Goal: Task Accomplishment & Management: Complete application form

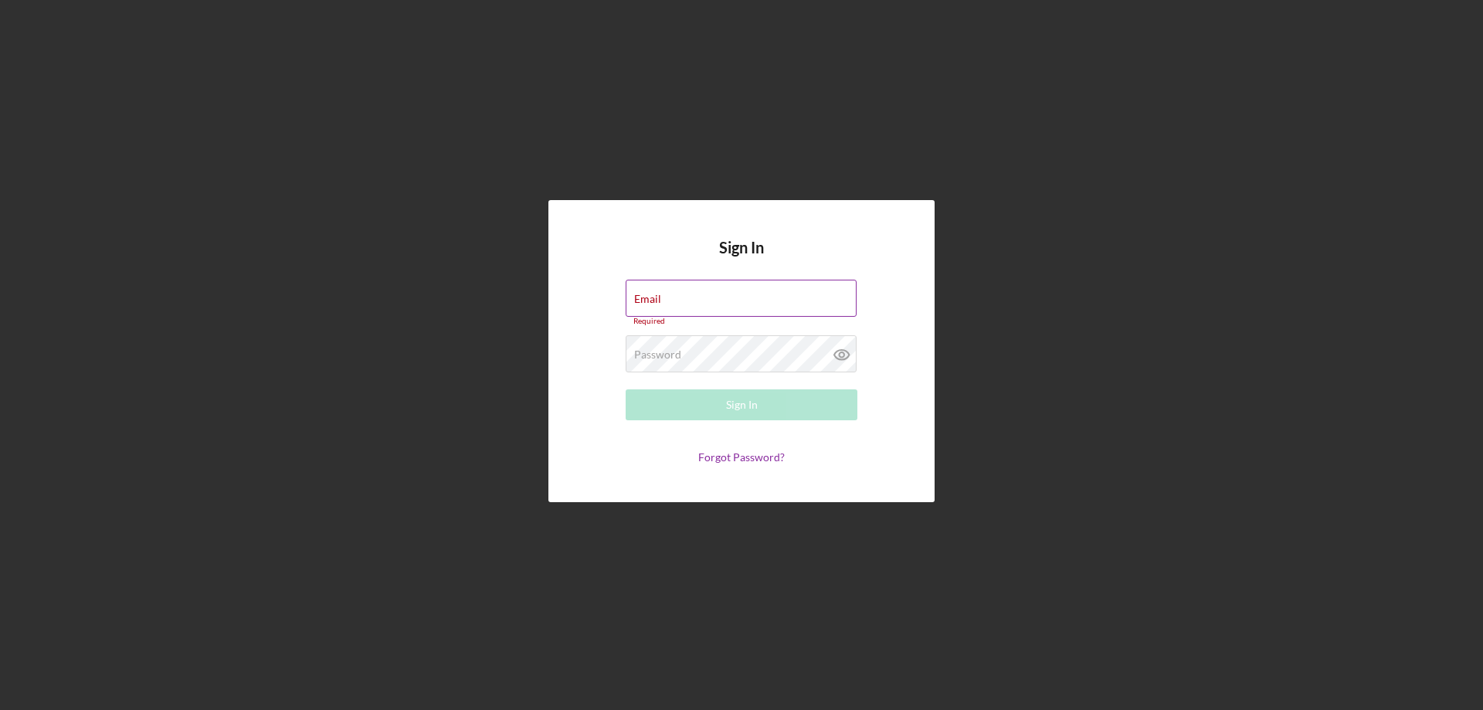
click at [718, 300] on div "Email Required" at bounding box center [742, 303] width 232 height 46
click at [728, 300] on input "Email" at bounding box center [741, 298] width 231 height 37
type input "[EMAIL_ADDRESS][DOMAIN_NAME]"
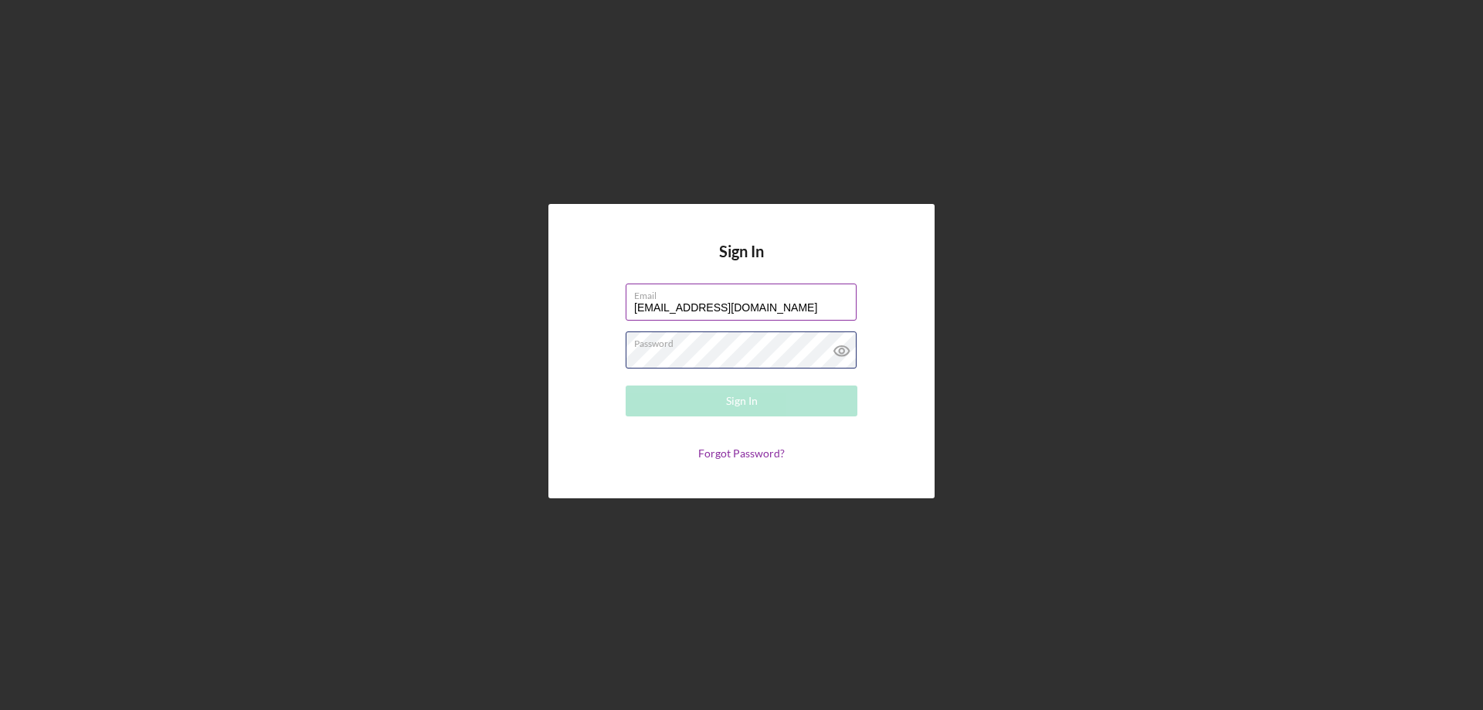
click at [742, 345] on div "Password Required" at bounding box center [742, 350] width 232 height 39
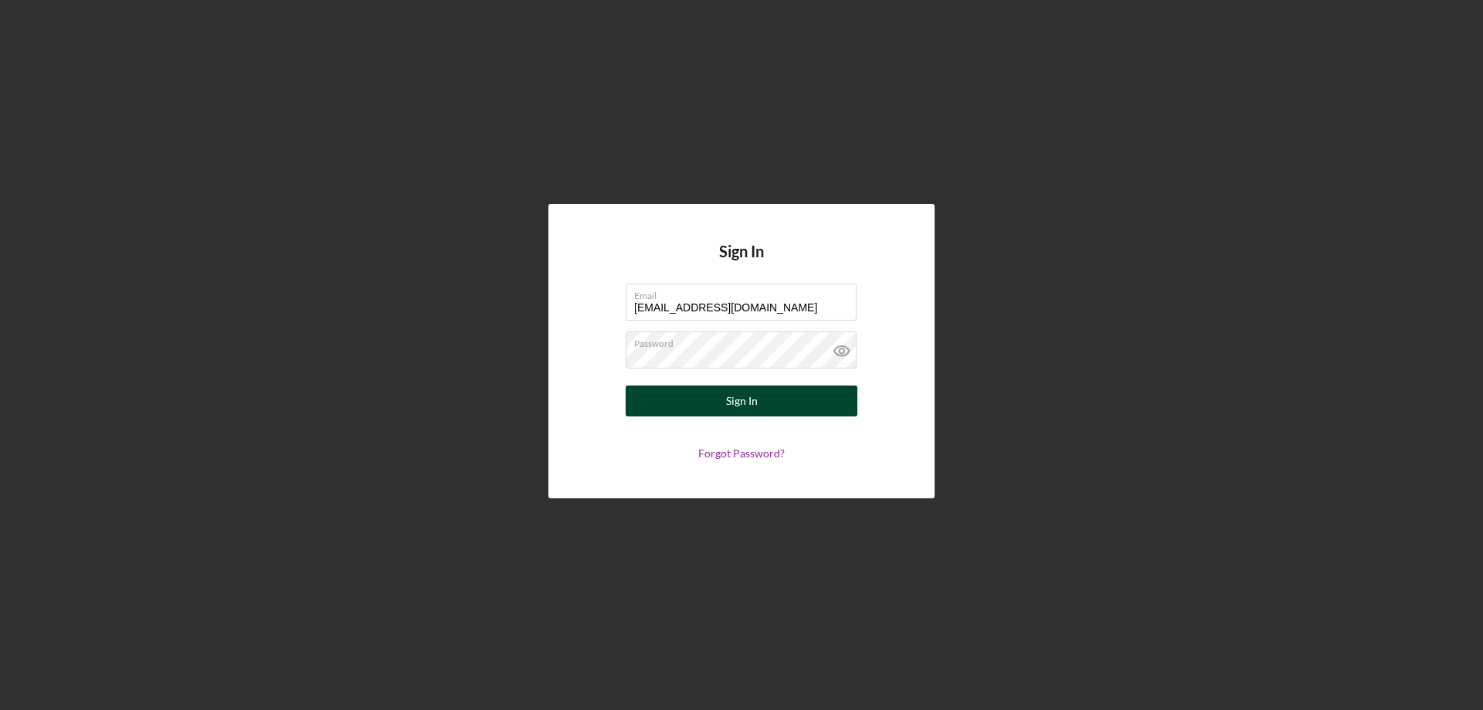
click at [736, 406] on div "Sign In" at bounding box center [742, 400] width 32 height 31
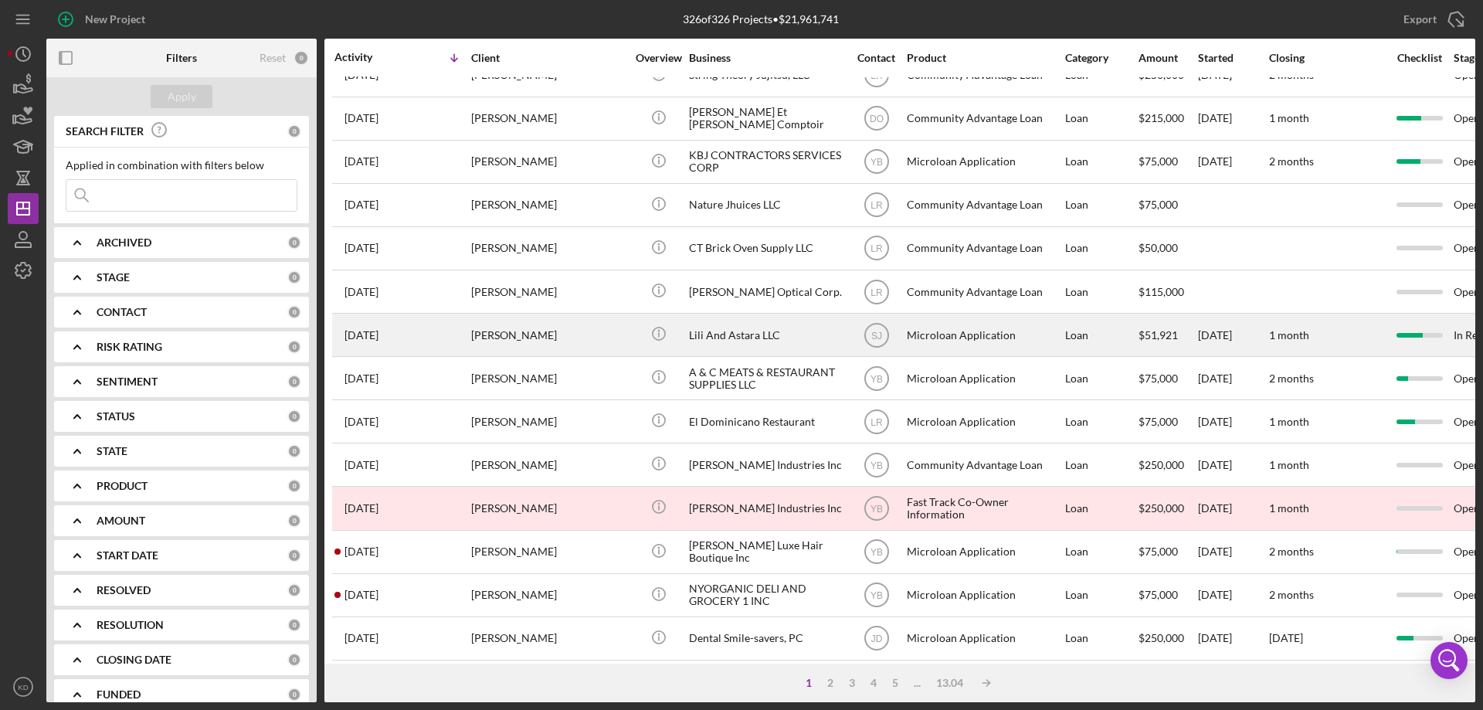
scroll to position [500, 0]
click at [719, 334] on div "Lili And Astara LLC" at bounding box center [766, 335] width 154 height 41
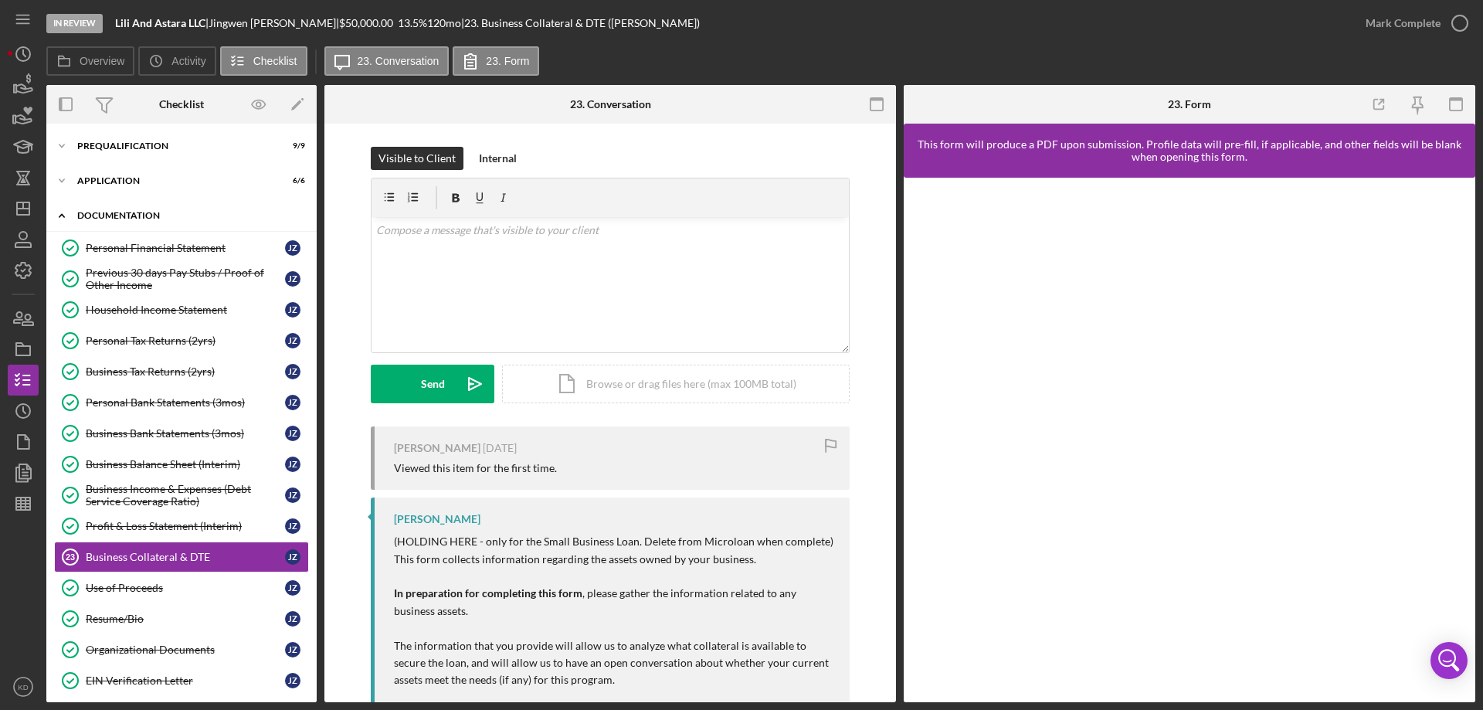
click at [66, 216] on icon "Icon/Expander" at bounding box center [61, 215] width 31 height 31
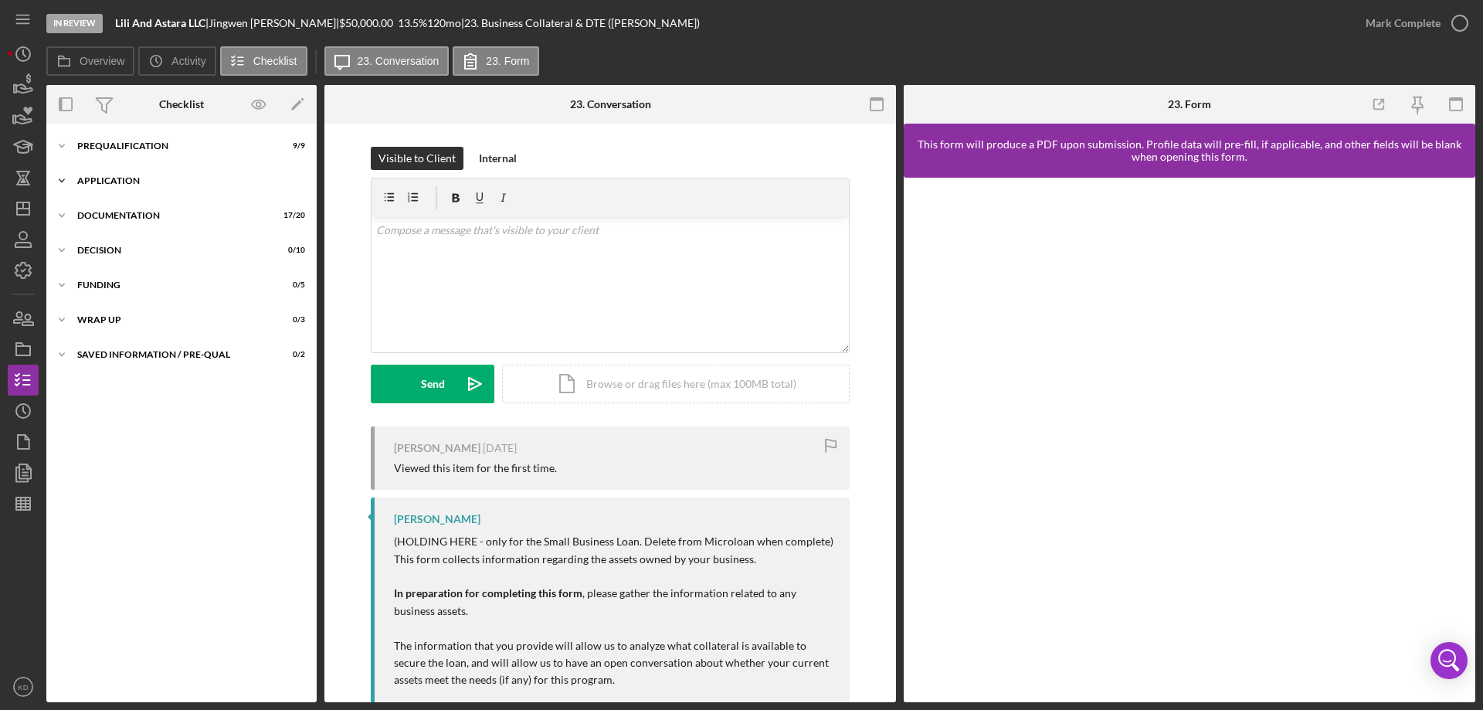
click at [59, 148] on polyline at bounding box center [61, 145] width 5 height 3
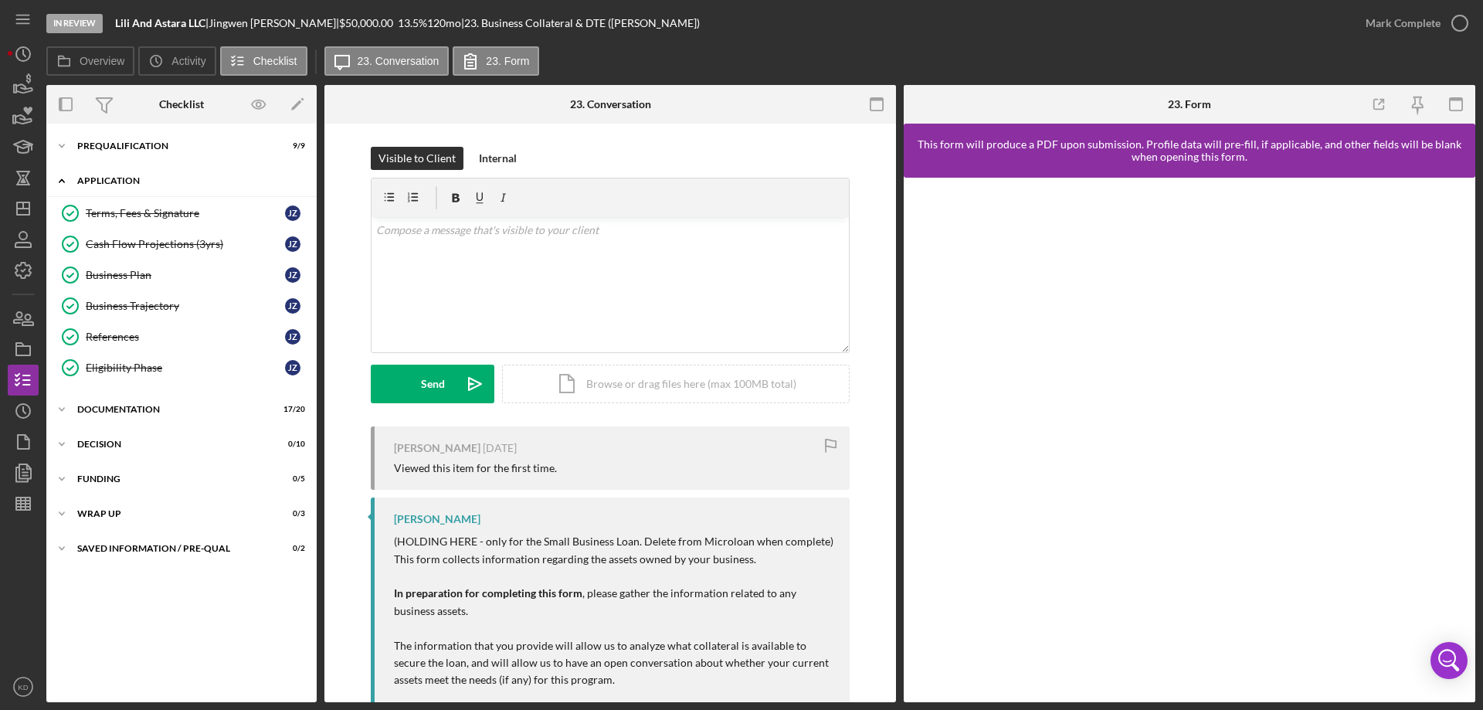
click at [59, 180] on icon "Icon/Expander" at bounding box center [61, 180] width 31 height 31
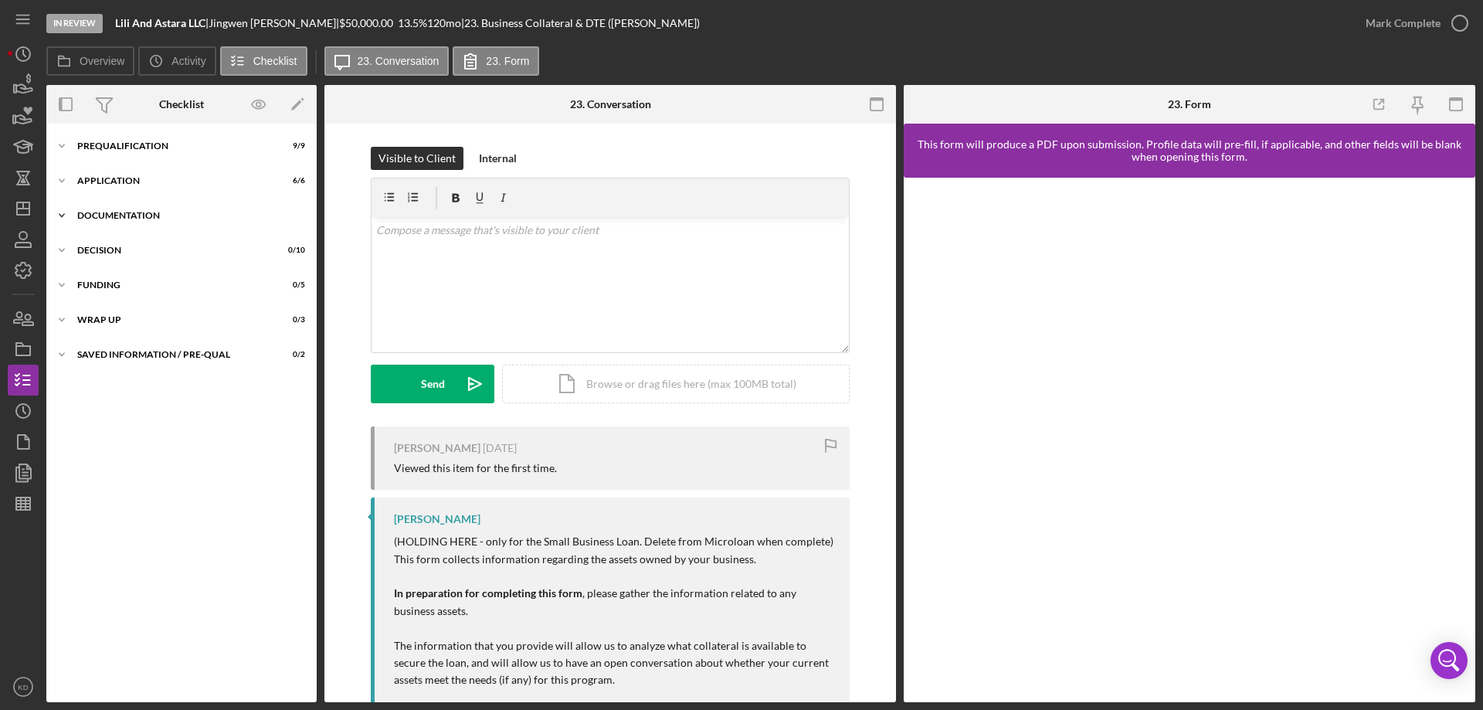
click at [64, 213] on icon "Icon/Expander" at bounding box center [61, 215] width 31 height 31
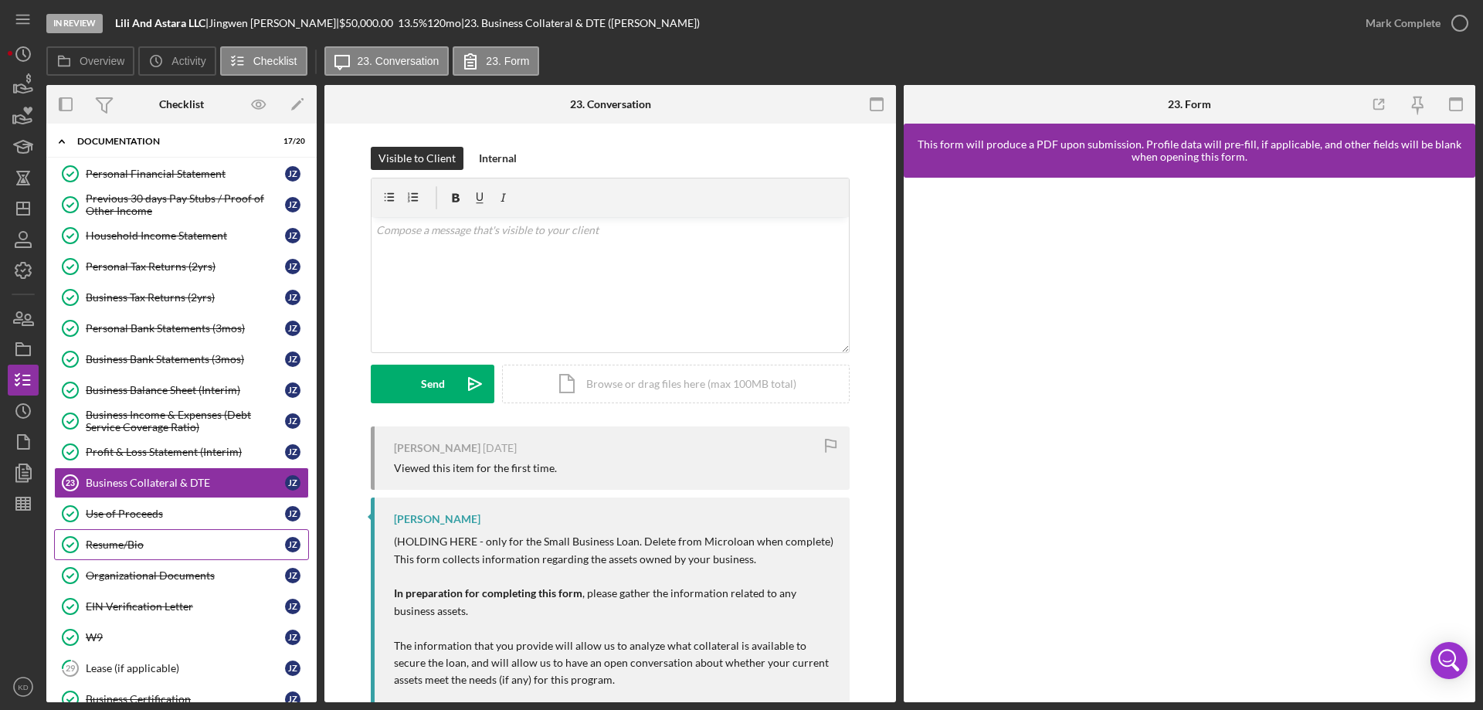
scroll to position [73, 0]
click at [101, 577] on div "Organizational Documents" at bounding box center [185, 577] width 199 height 12
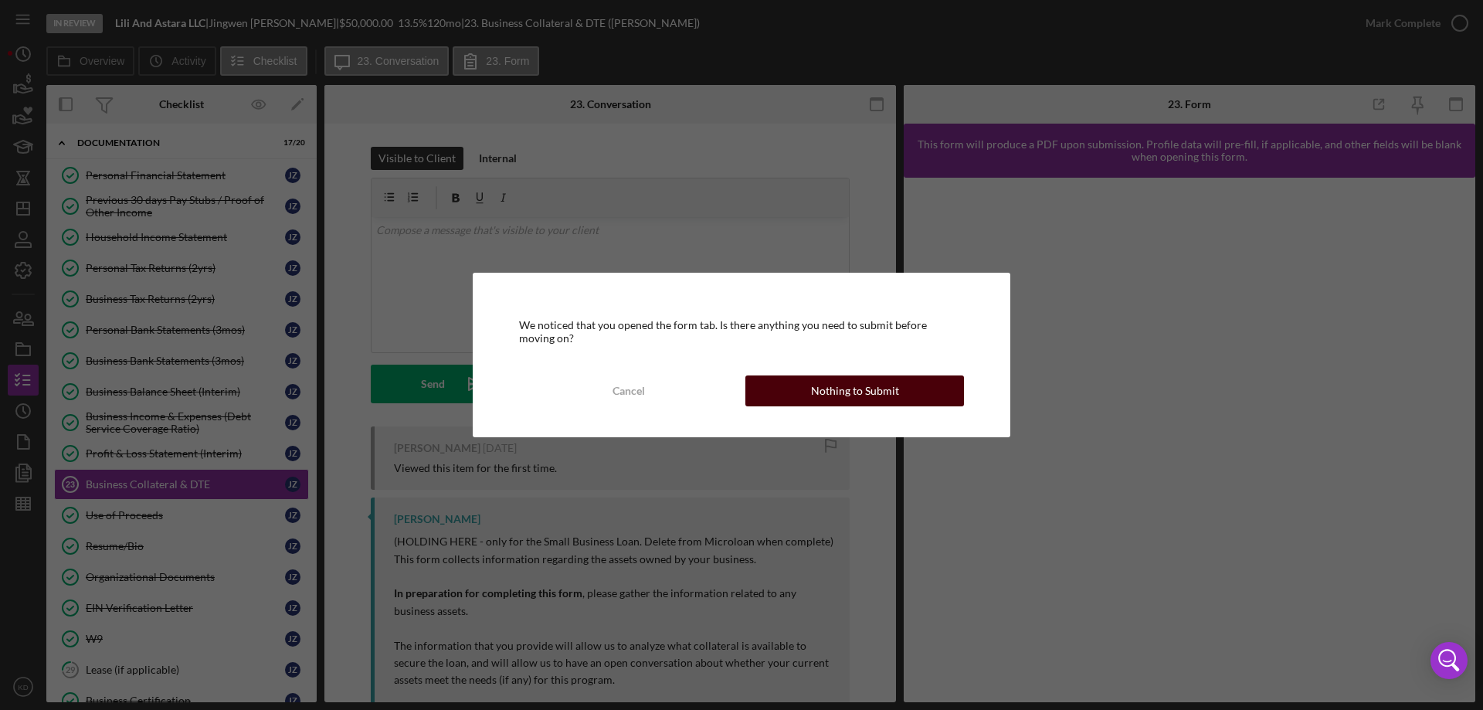
click at [901, 403] on button "Nothing to Submit" at bounding box center [854, 390] width 219 height 31
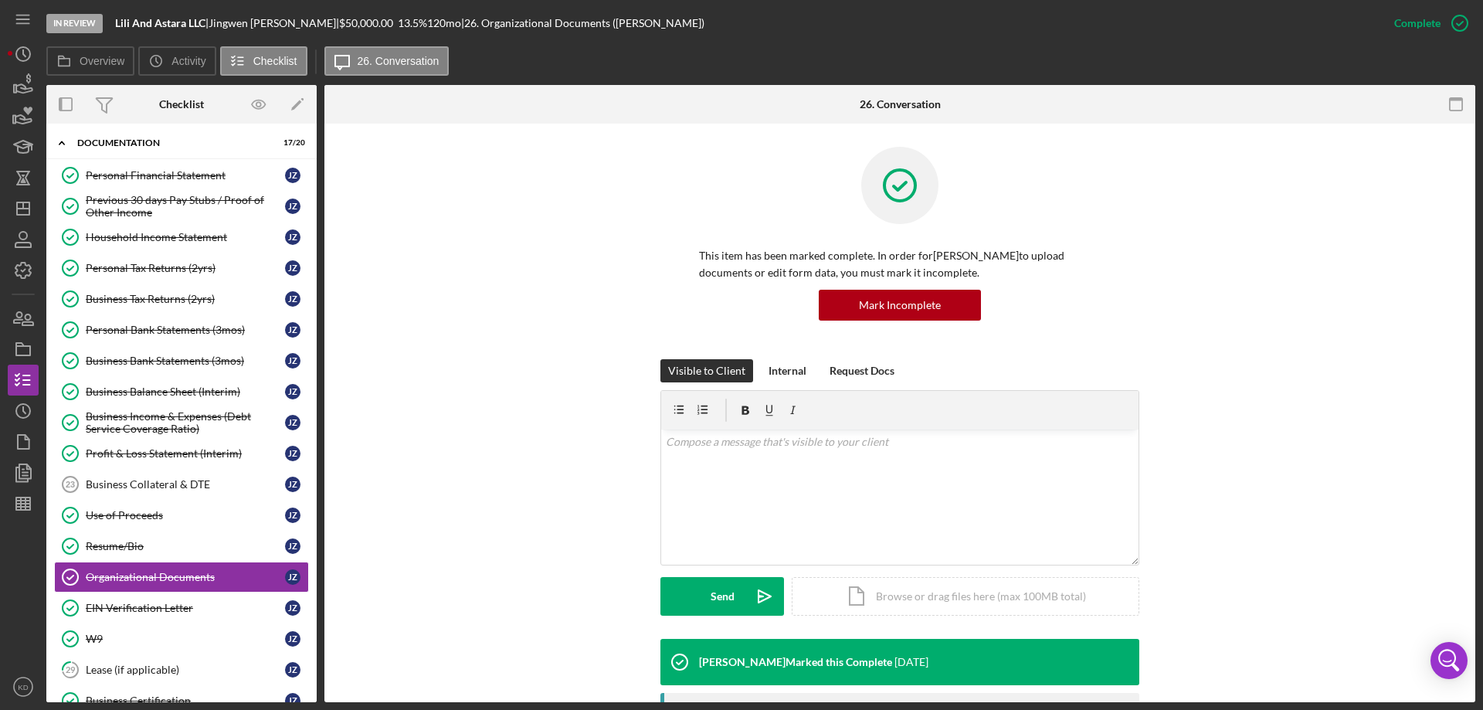
scroll to position [506, 0]
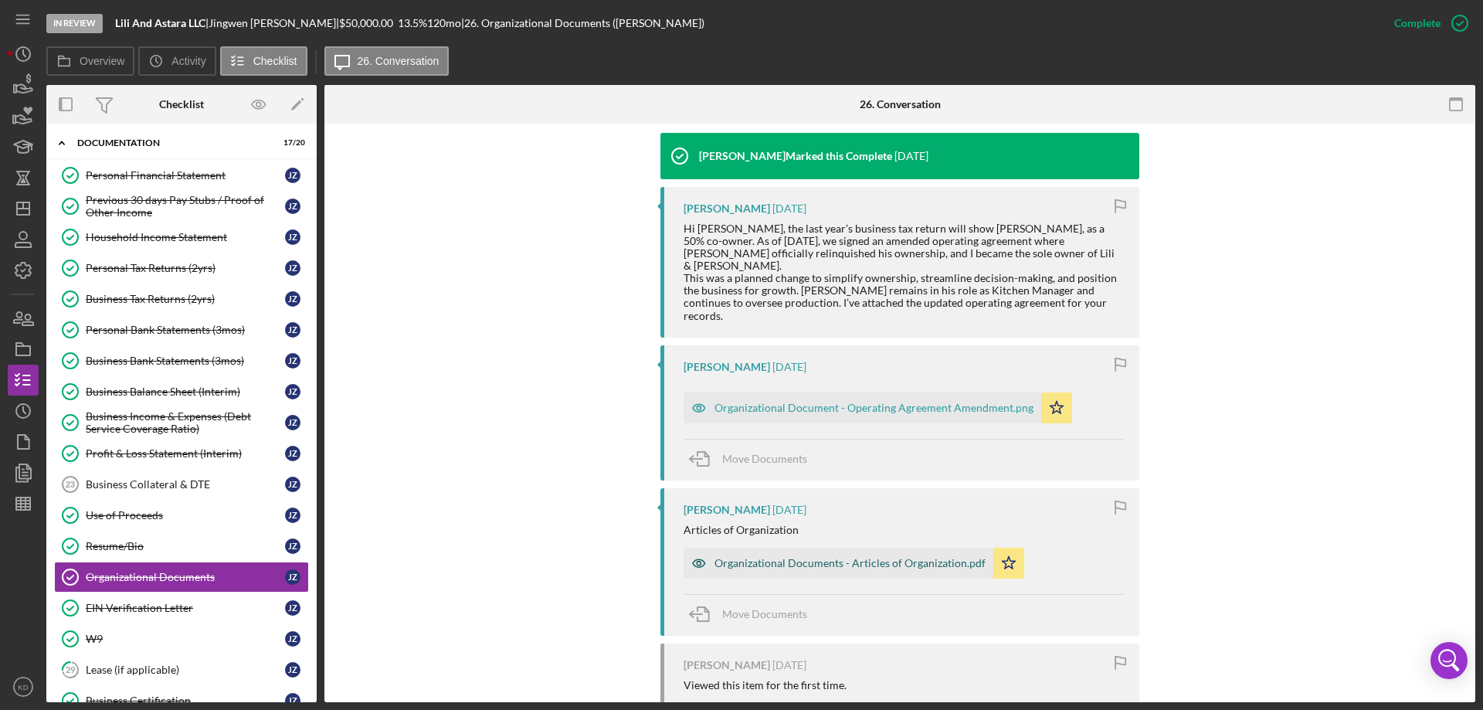
click at [784, 557] on div "Organizational Documents - Articles of Organization.pdf" at bounding box center [850, 563] width 271 height 12
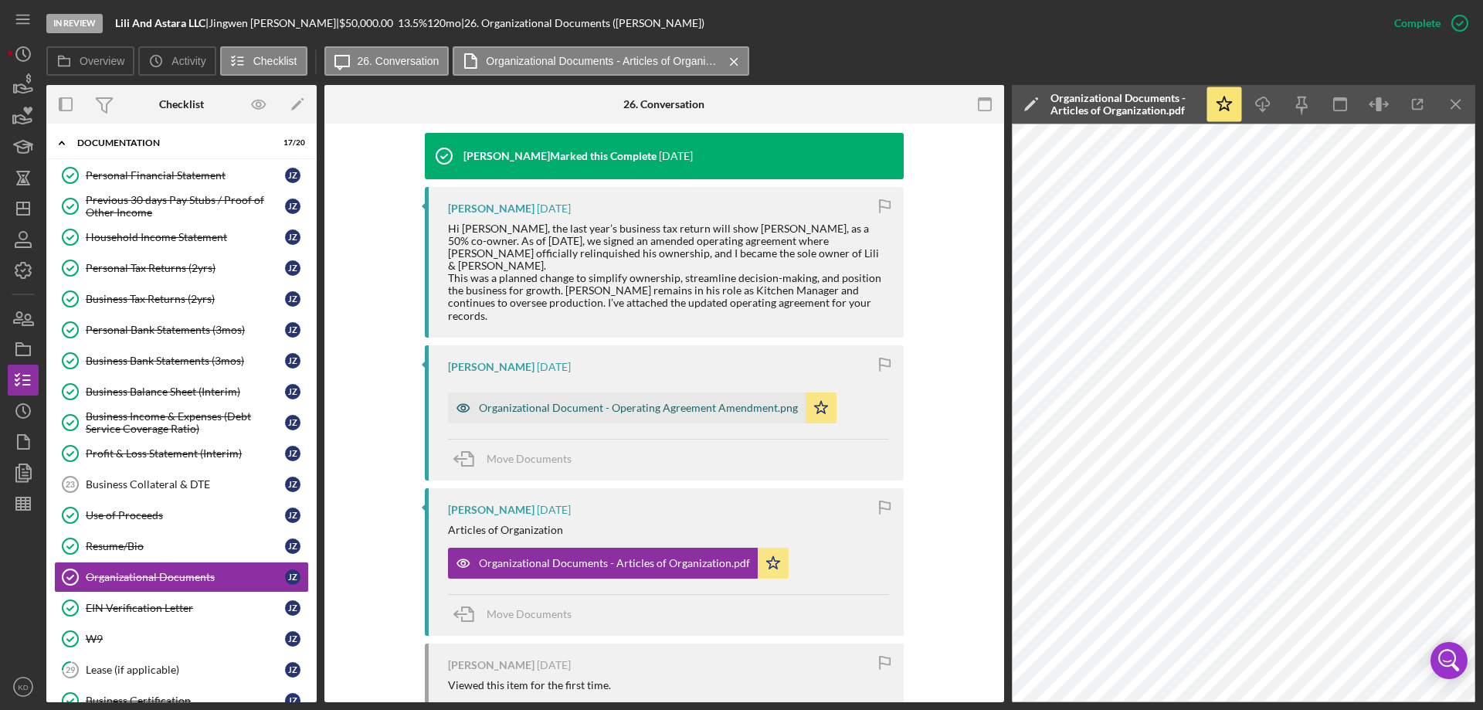
click at [554, 402] on div "Organizational Document - Operating Agreement Amendment.png" at bounding box center [638, 408] width 319 height 12
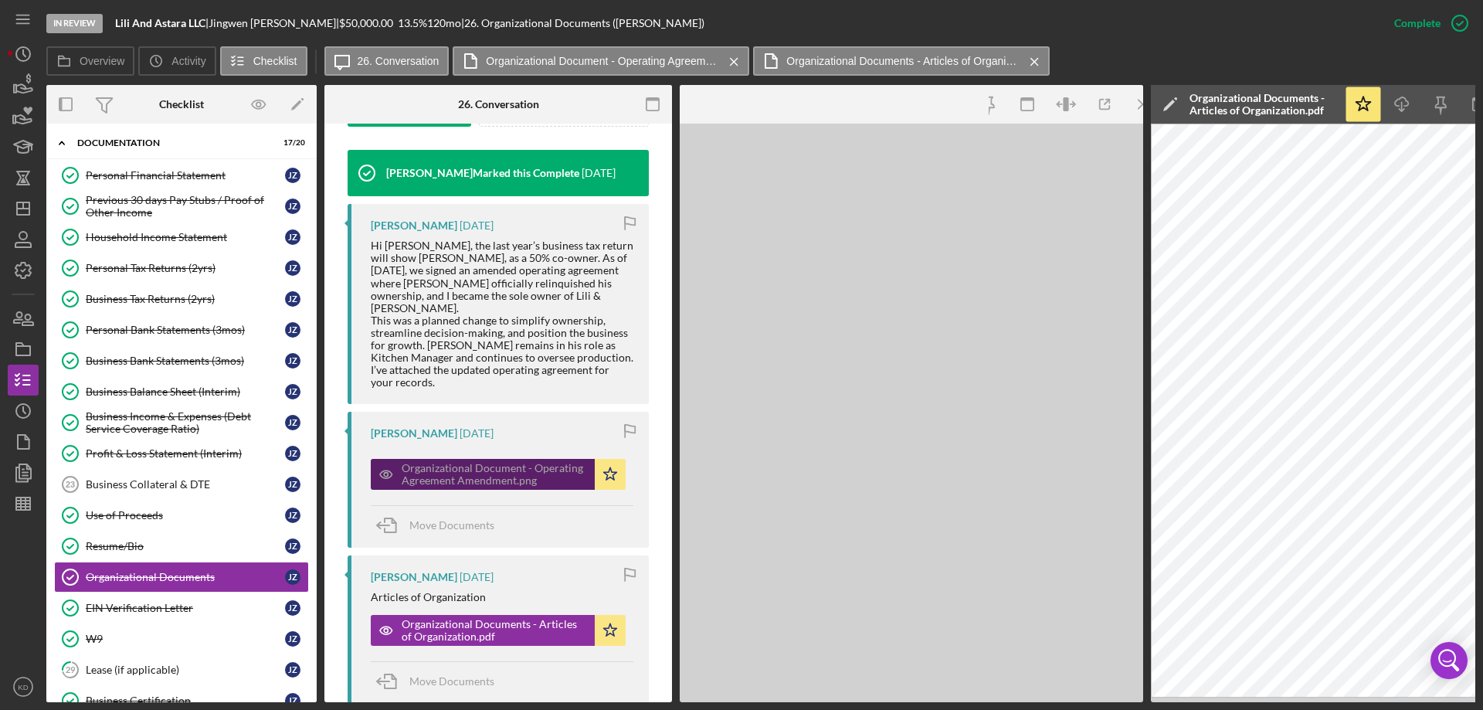
scroll to position [523, 0]
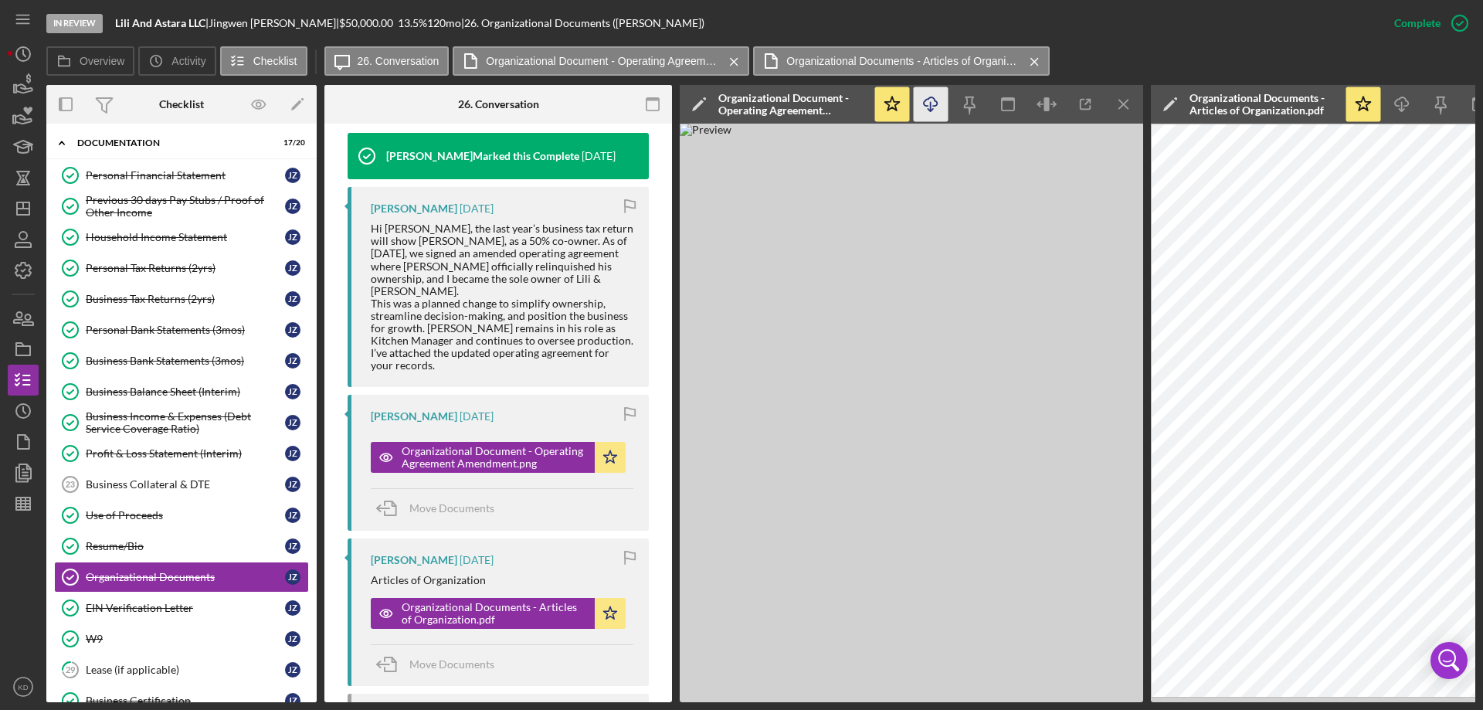
click at [932, 109] on icon "Icon/Download" at bounding box center [931, 104] width 35 height 35
click at [125, 515] on div "Use of Proceeds" at bounding box center [185, 515] width 199 height 12
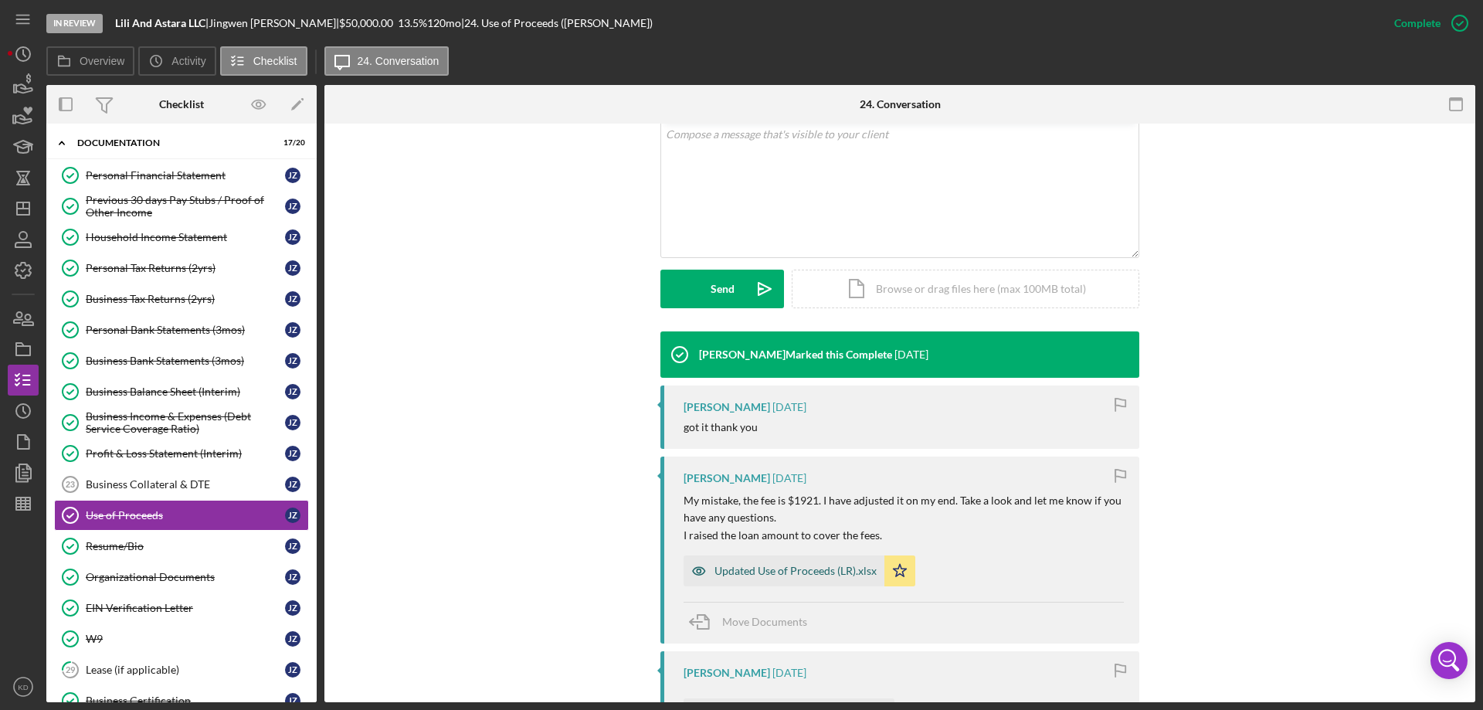
scroll to position [309, 0]
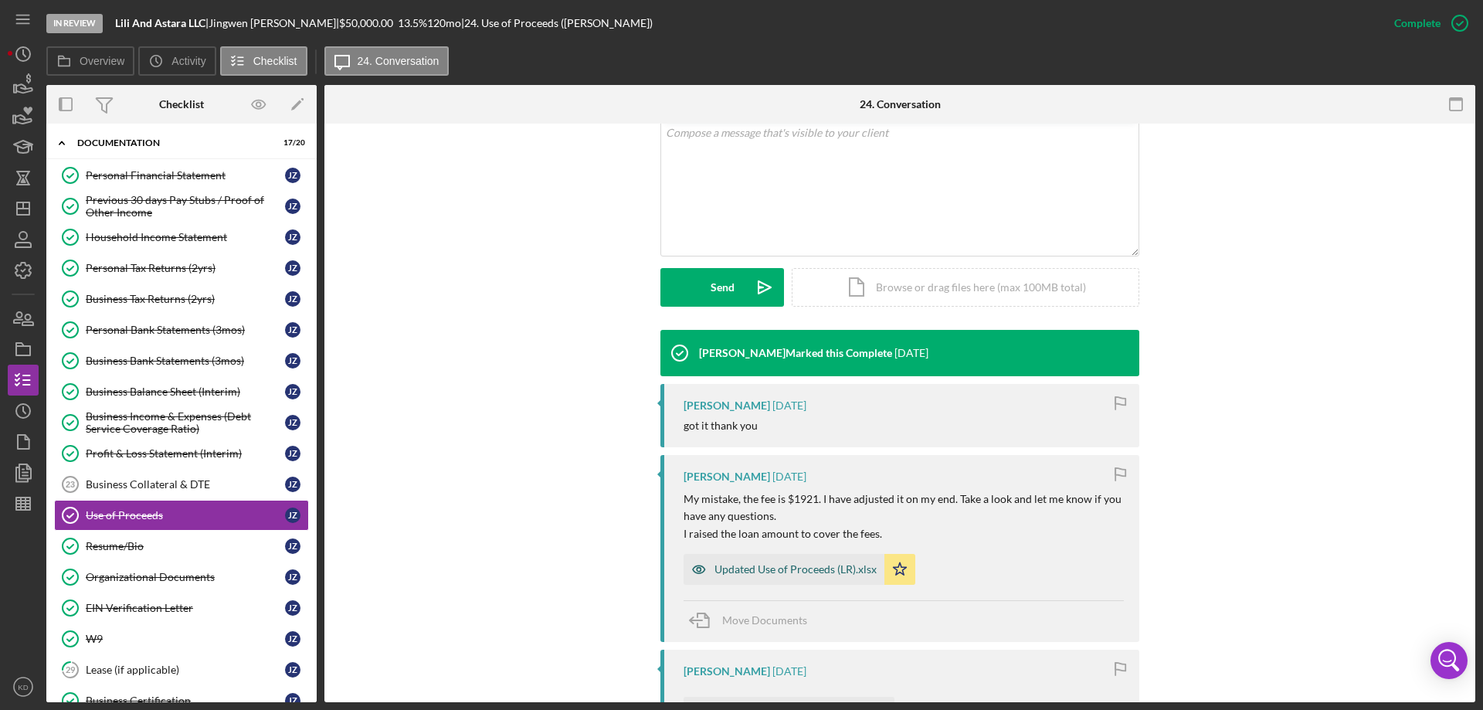
click at [745, 572] on div "Updated Use of Proceeds (LR).xlsx" at bounding box center [796, 569] width 162 height 12
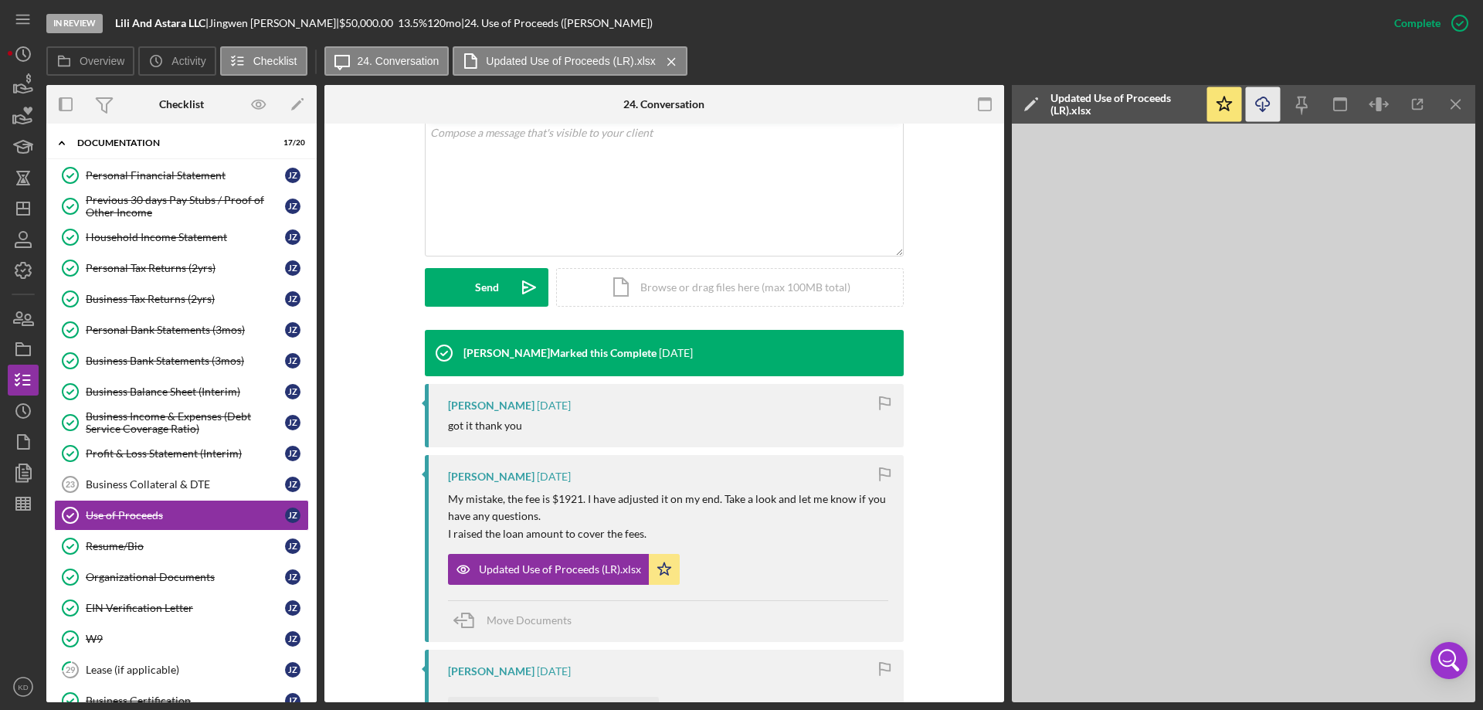
click at [1258, 96] on icon "Icon/Download" at bounding box center [1263, 104] width 35 height 35
click at [89, 633] on div "W9" at bounding box center [185, 639] width 199 height 12
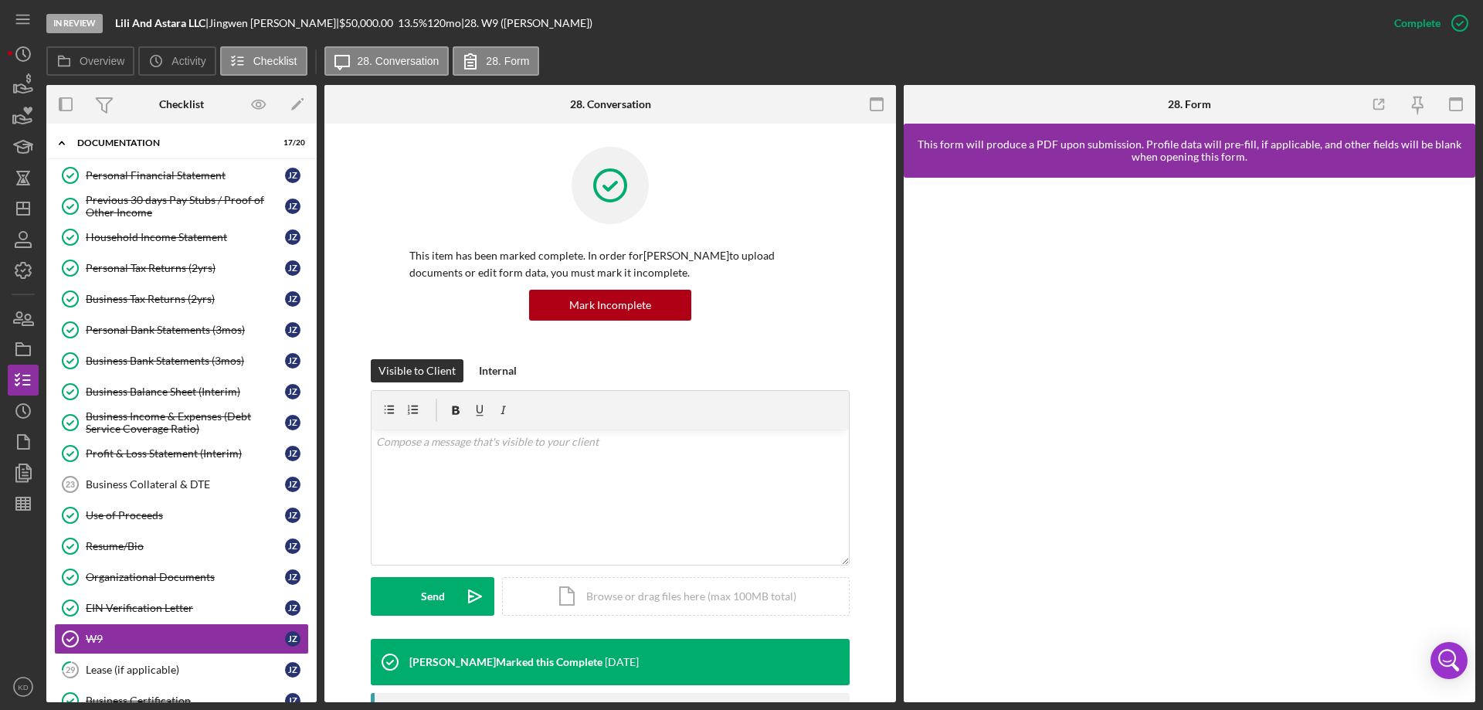
click at [897, 508] on div "Overview Internal Workflow Stage In Review Icon/Dropdown Arrow Archive (can una…" at bounding box center [760, 393] width 1429 height 617
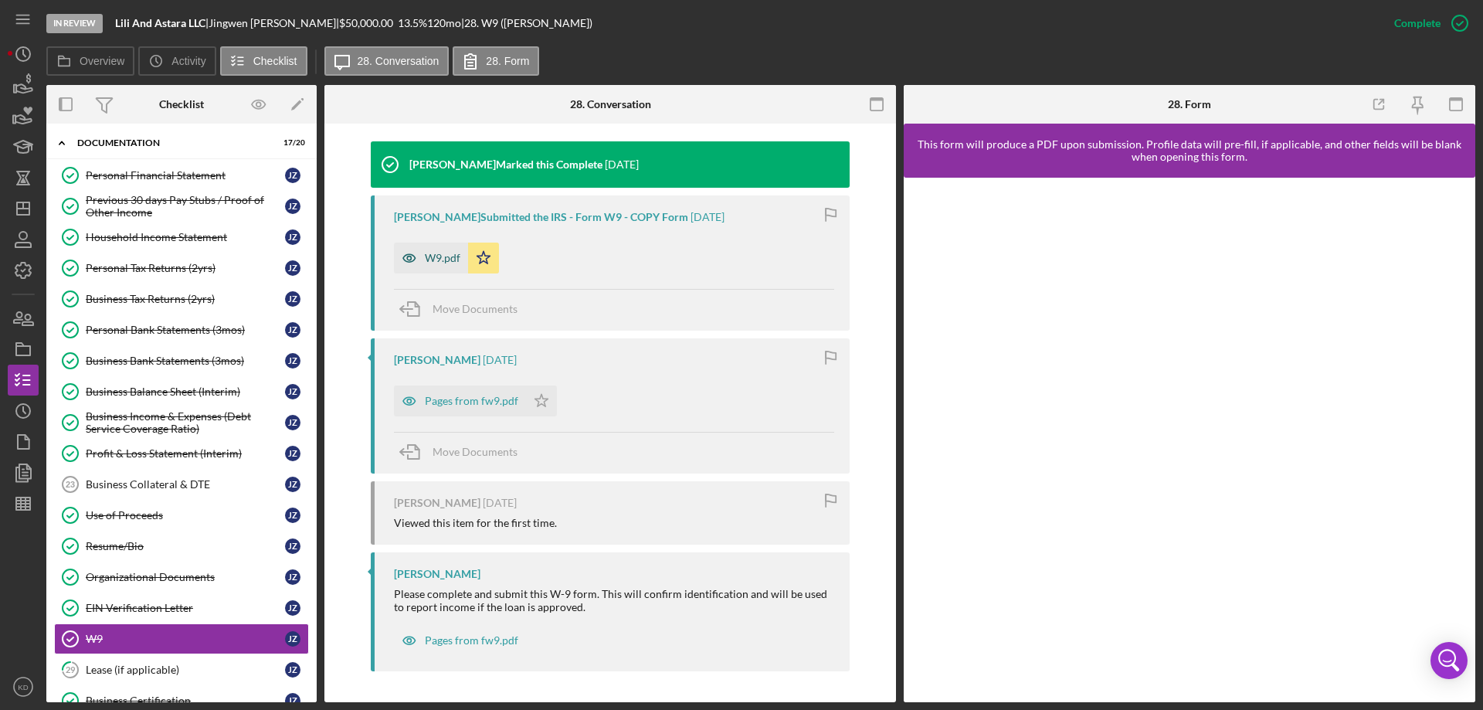
click at [454, 254] on div "W9.pdf" at bounding box center [443, 258] width 36 height 12
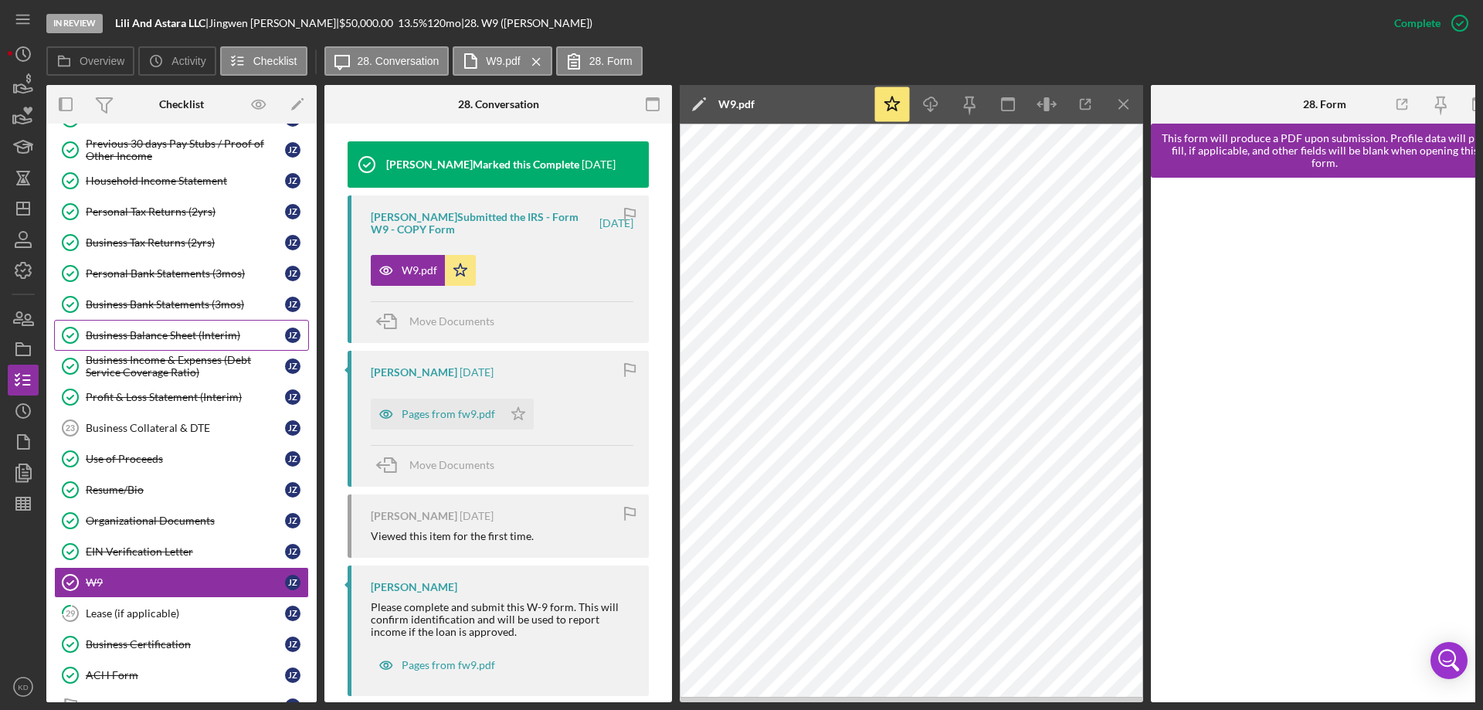
scroll to position [0, 0]
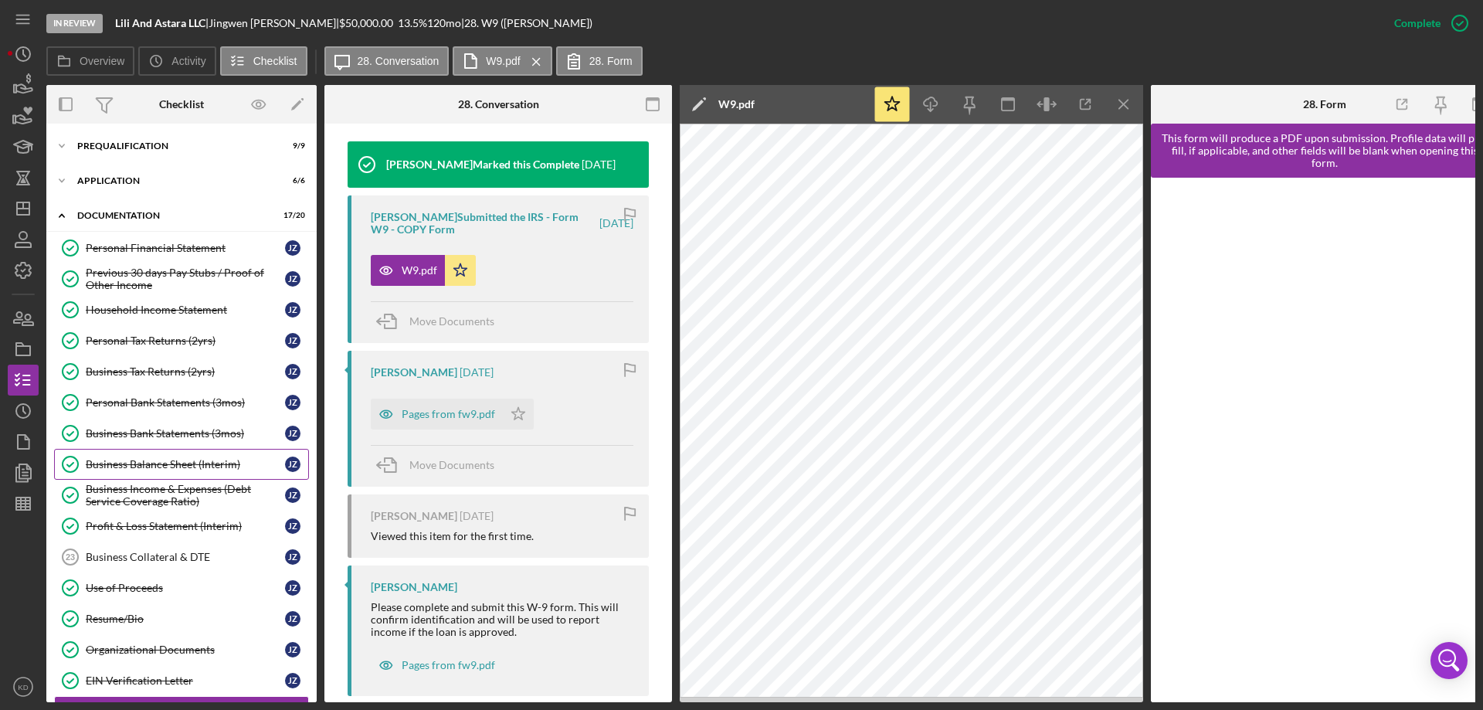
click at [197, 461] on div "Business Balance Sheet (Interim)" at bounding box center [185, 464] width 199 height 12
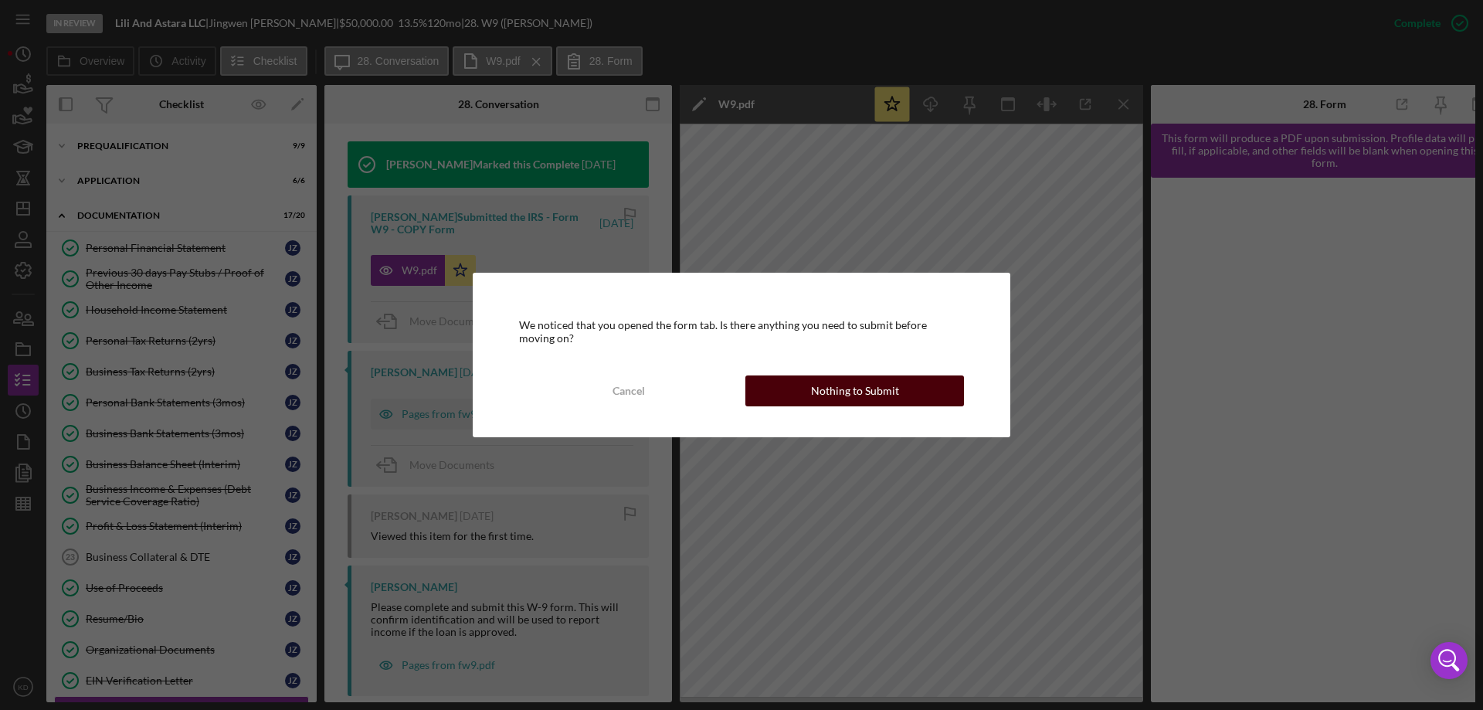
click at [922, 400] on button "Nothing to Submit" at bounding box center [854, 390] width 219 height 31
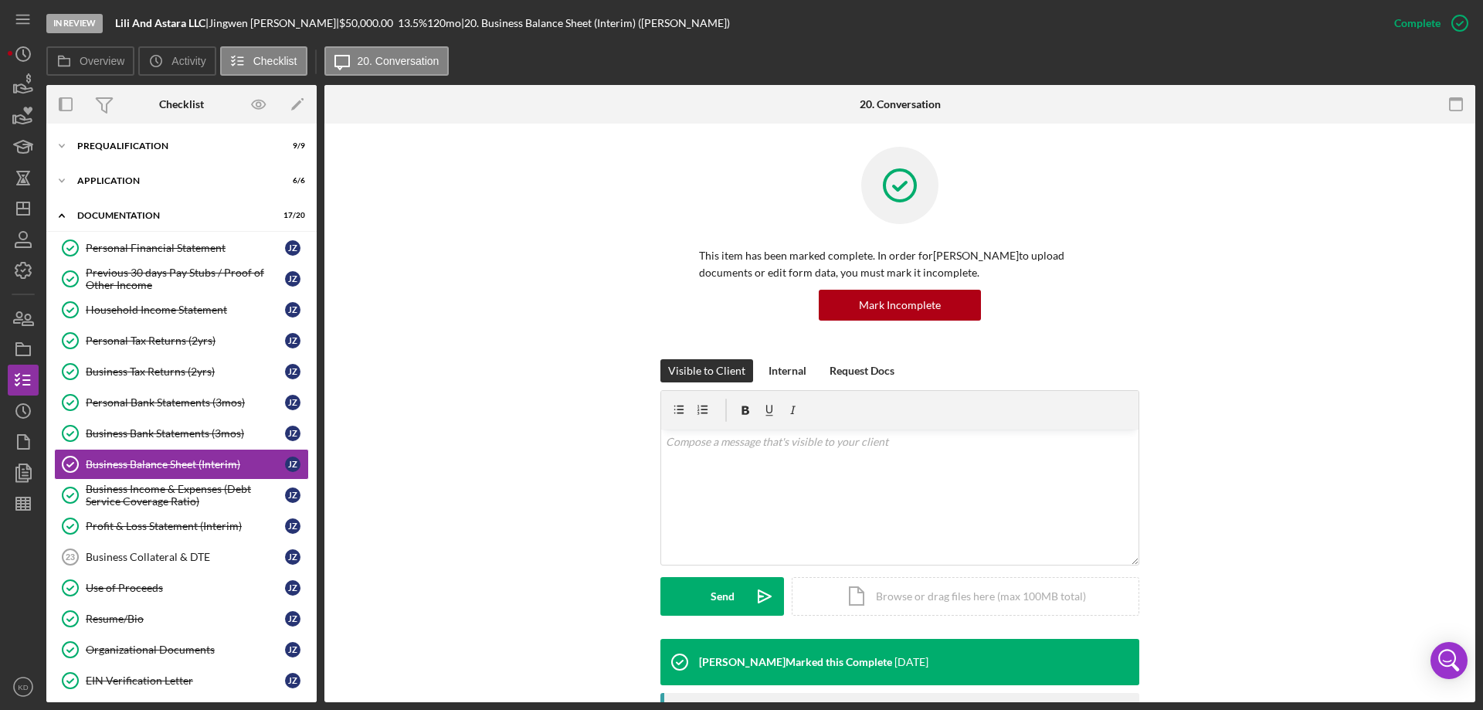
click at [1458, 565] on div "This item has been marked complete. In order for [PERSON_NAME] to upload docume…" at bounding box center [899, 652] width 1151 height 1057
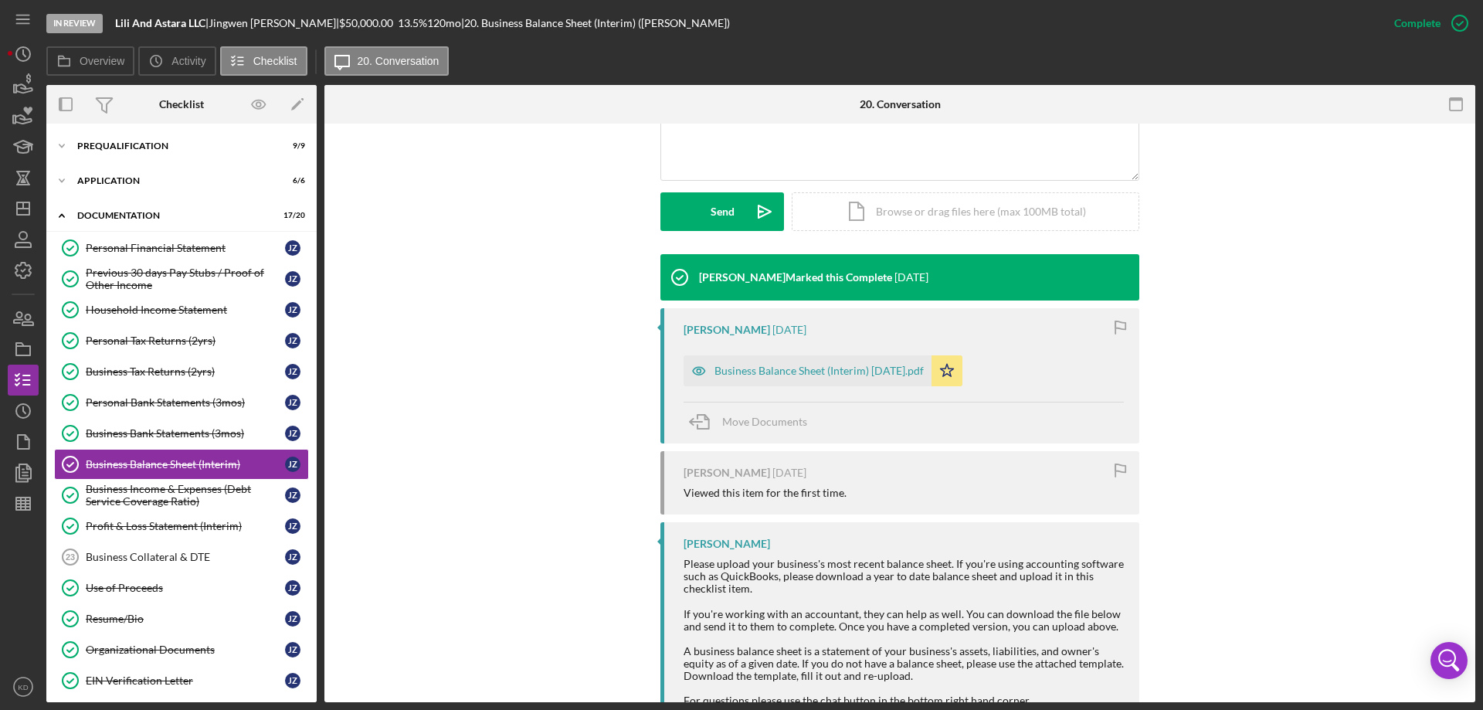
scroll to position [385, 0]
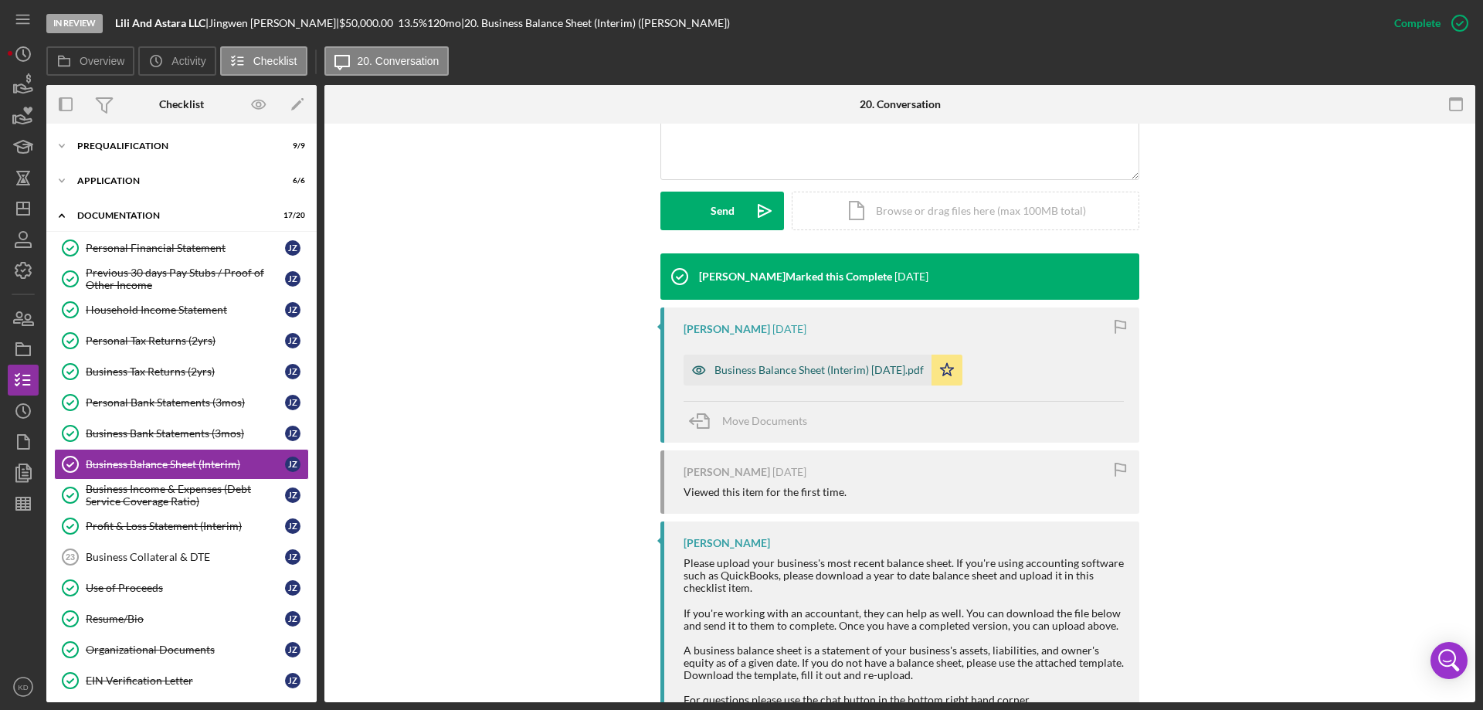
click at [745, 368] on div "Business Balance Sheet (Interim) [DATE].pdf" at bounding box center [819, 370] width 209 height 12
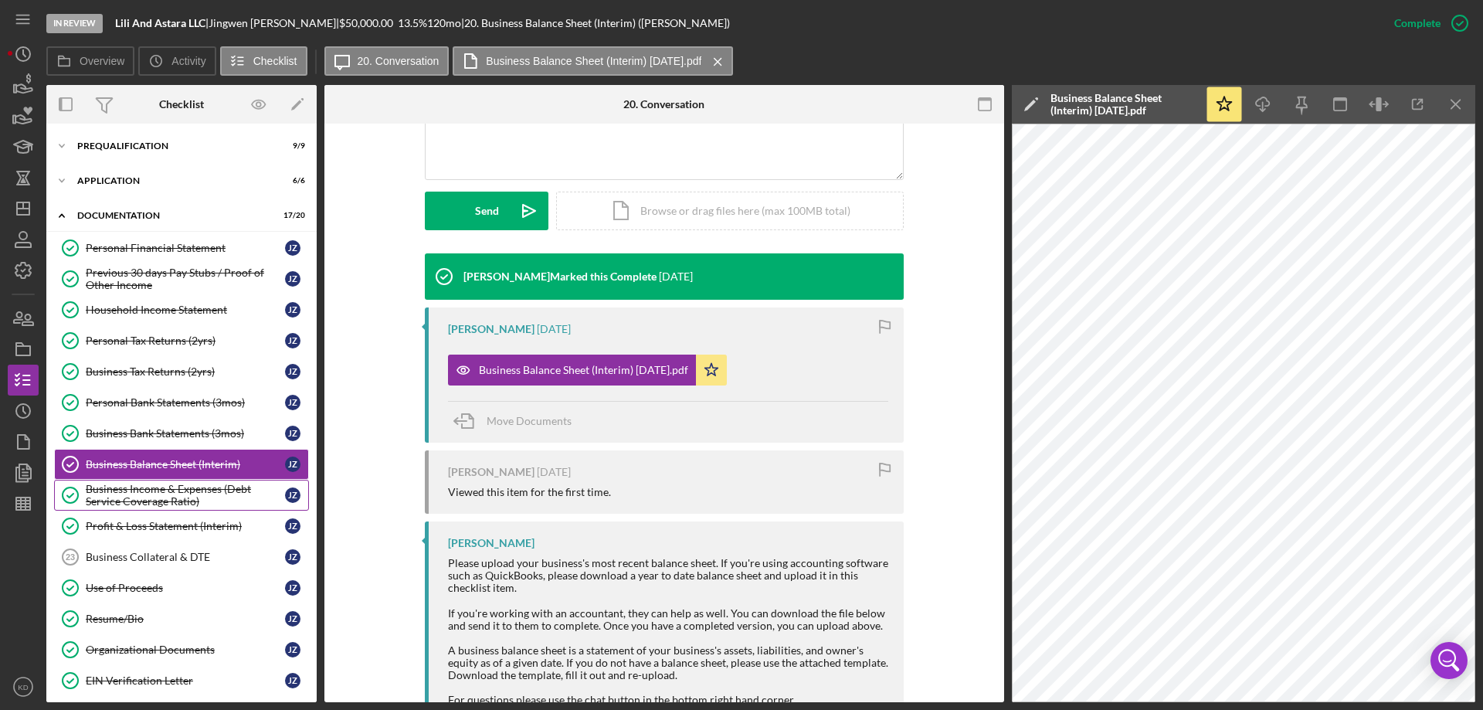
click at [143, 491] on div "Business Income & Expenses (Debt Service Coverage Ratio)" at bounding box center [185, 495] width 199 height 25
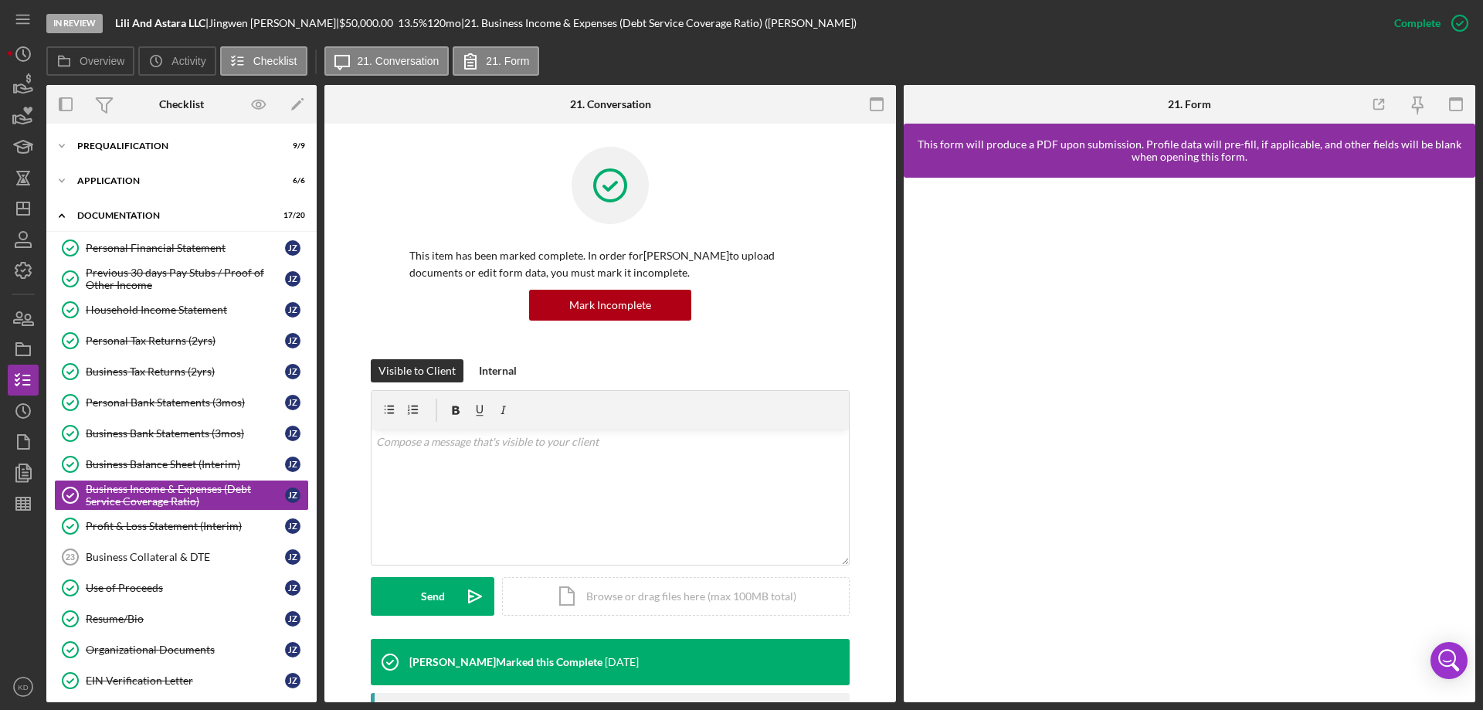
scroll to position [506, 0]
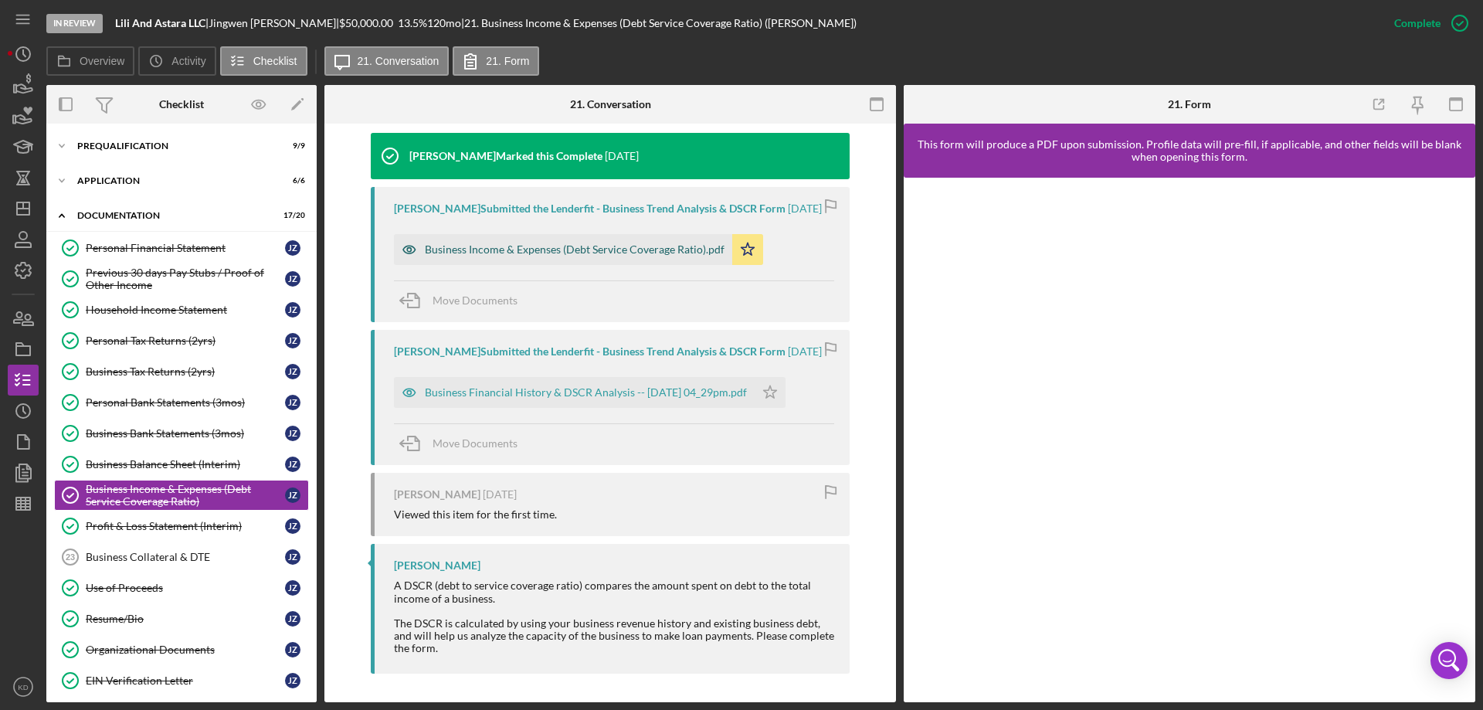
click at [647, 250] on div "Business Income & Expenses (Debt Service Coverage Ratio).pdf" at bounding box center [575, 249] width 300 height 12
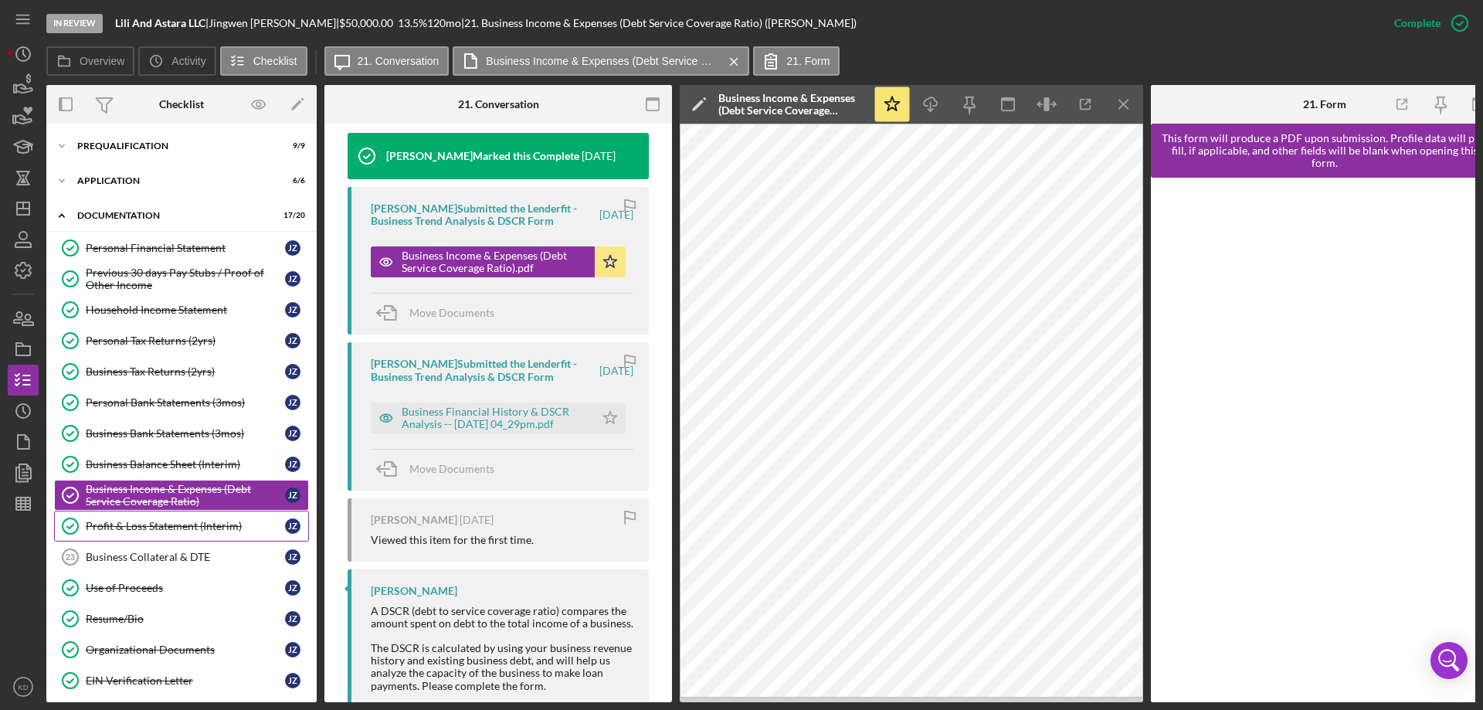
click at [160, 525] on div "Profit & Loss Statement (Interim)" at bounding box center [185, 526] width 199 height 12
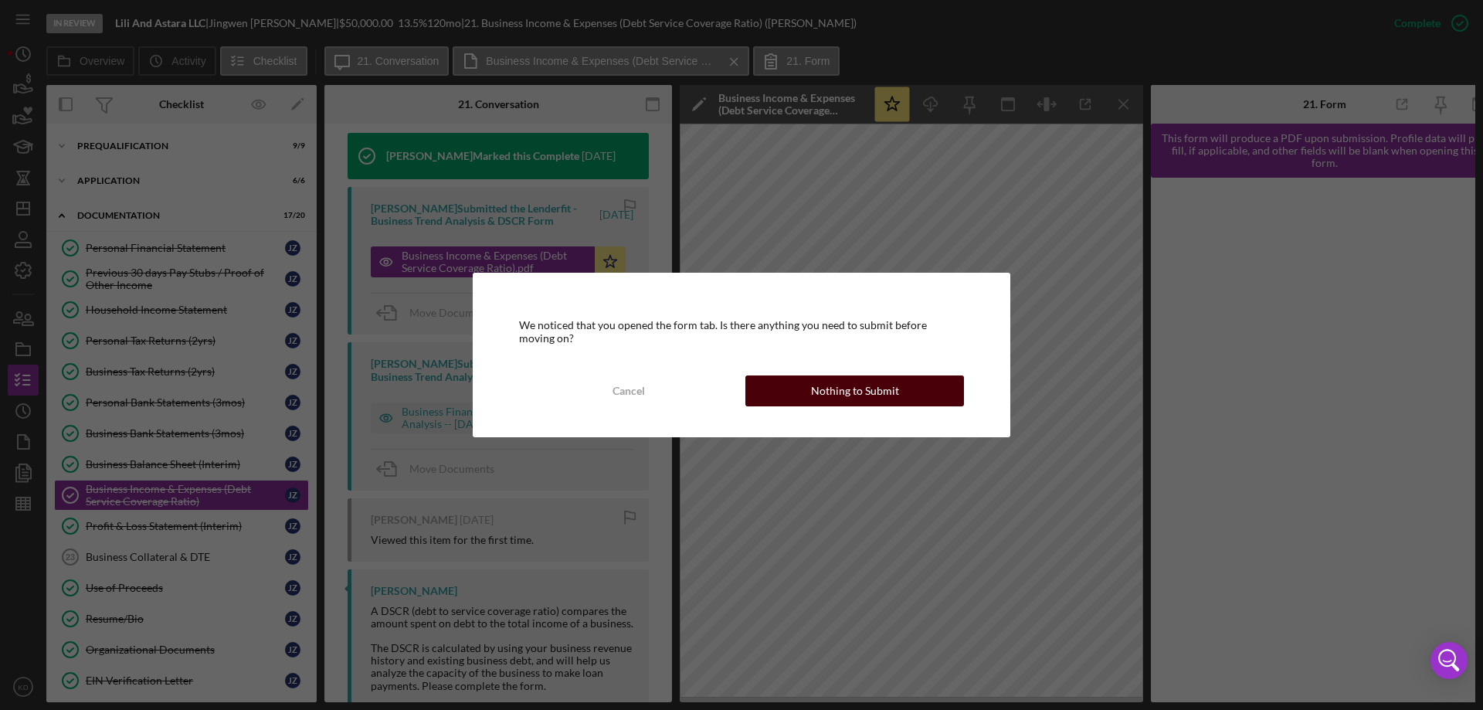
click at [911, 397] on button "Nothing to Submit" at bounding box center [854, 390] width 219 height 31
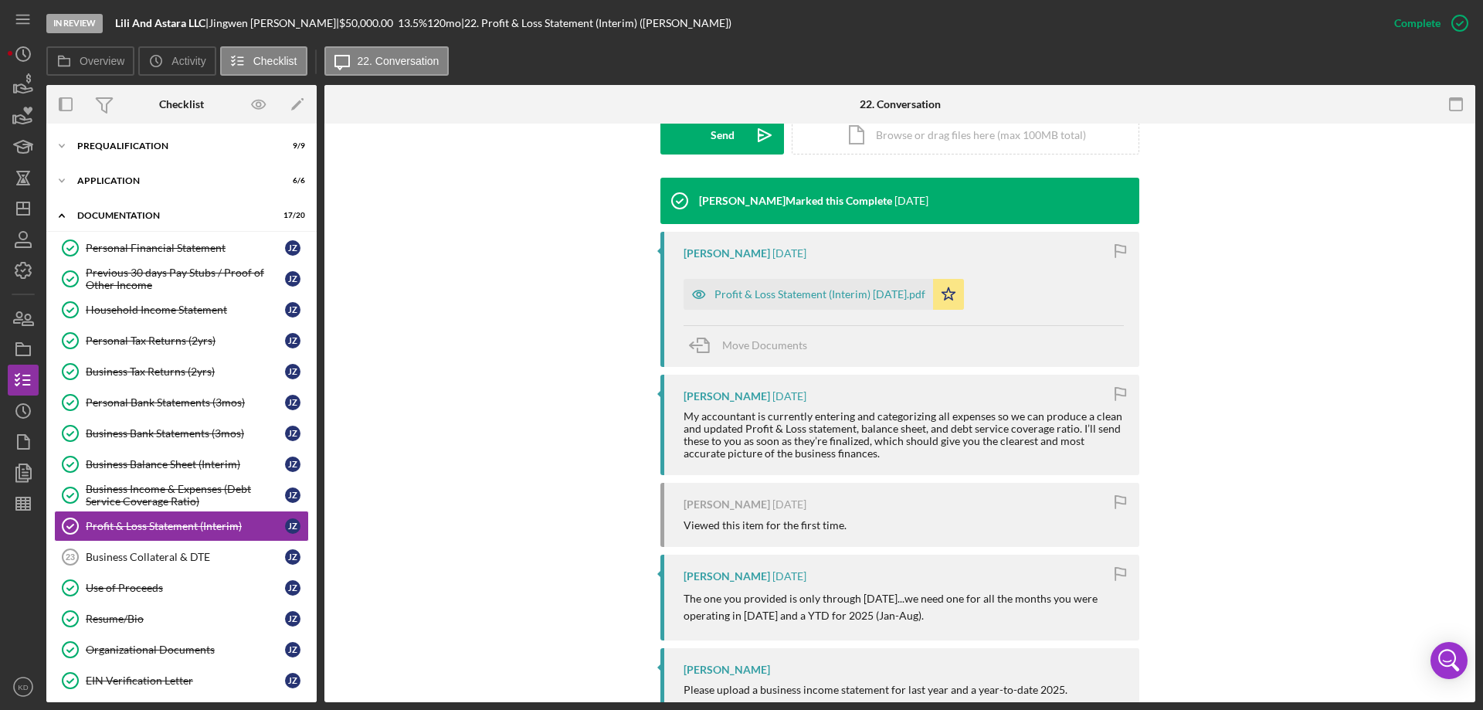
scroll to position [463, 0]
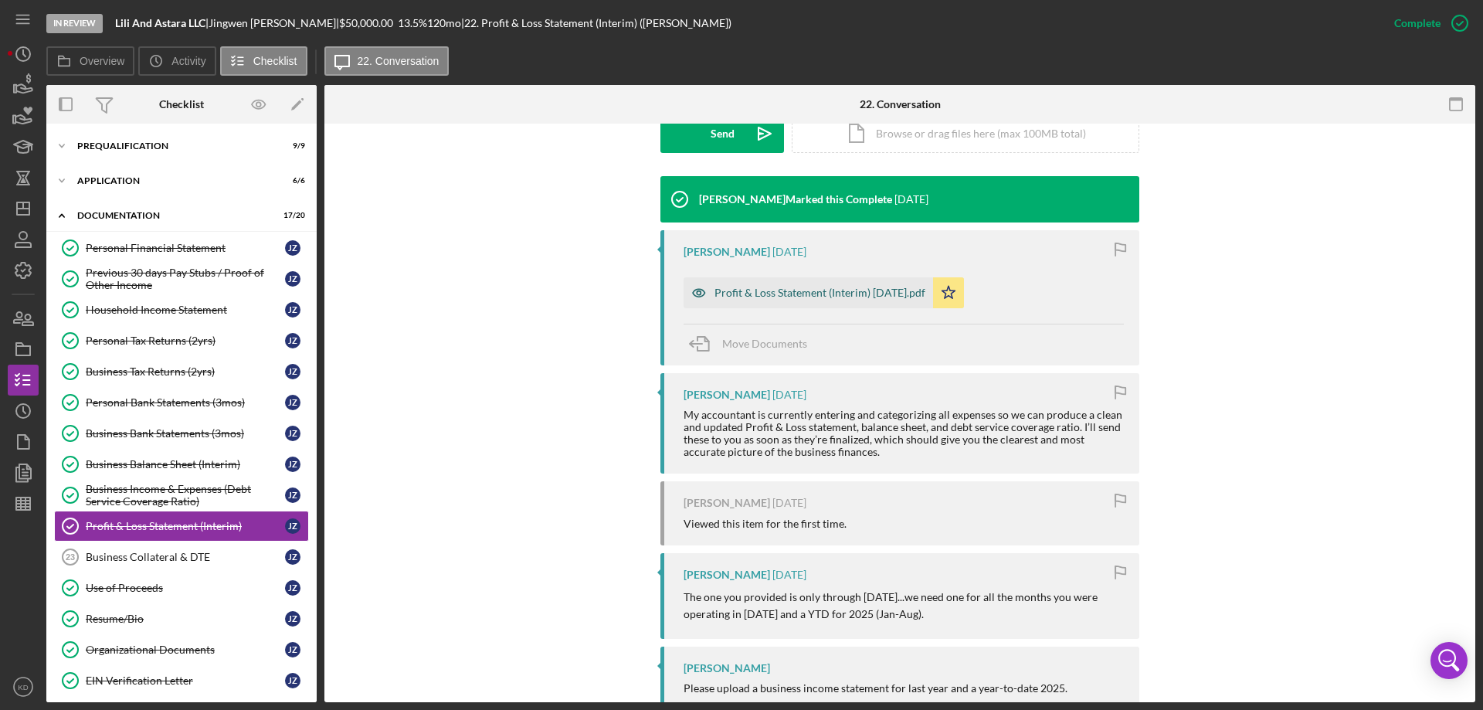
click at [761, 288] on div "Profit & Loss Statement (Interim) [DATE].pdf" at bounding box center [820, 293] width 211 height 12
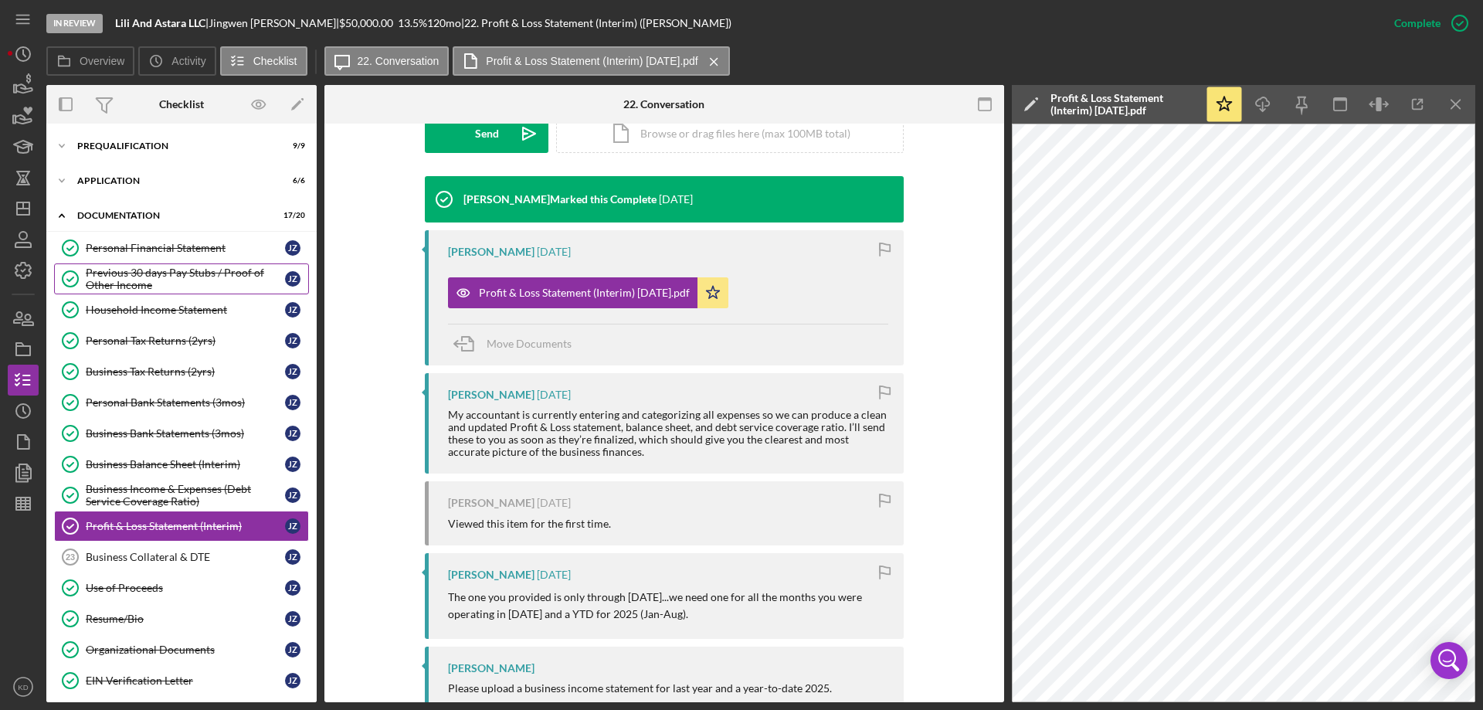
click at [100, 268] on div "Previous 30 days Pay Stubs / Proof of Other Income" at bounding box center [185, 279] width 199 height 25
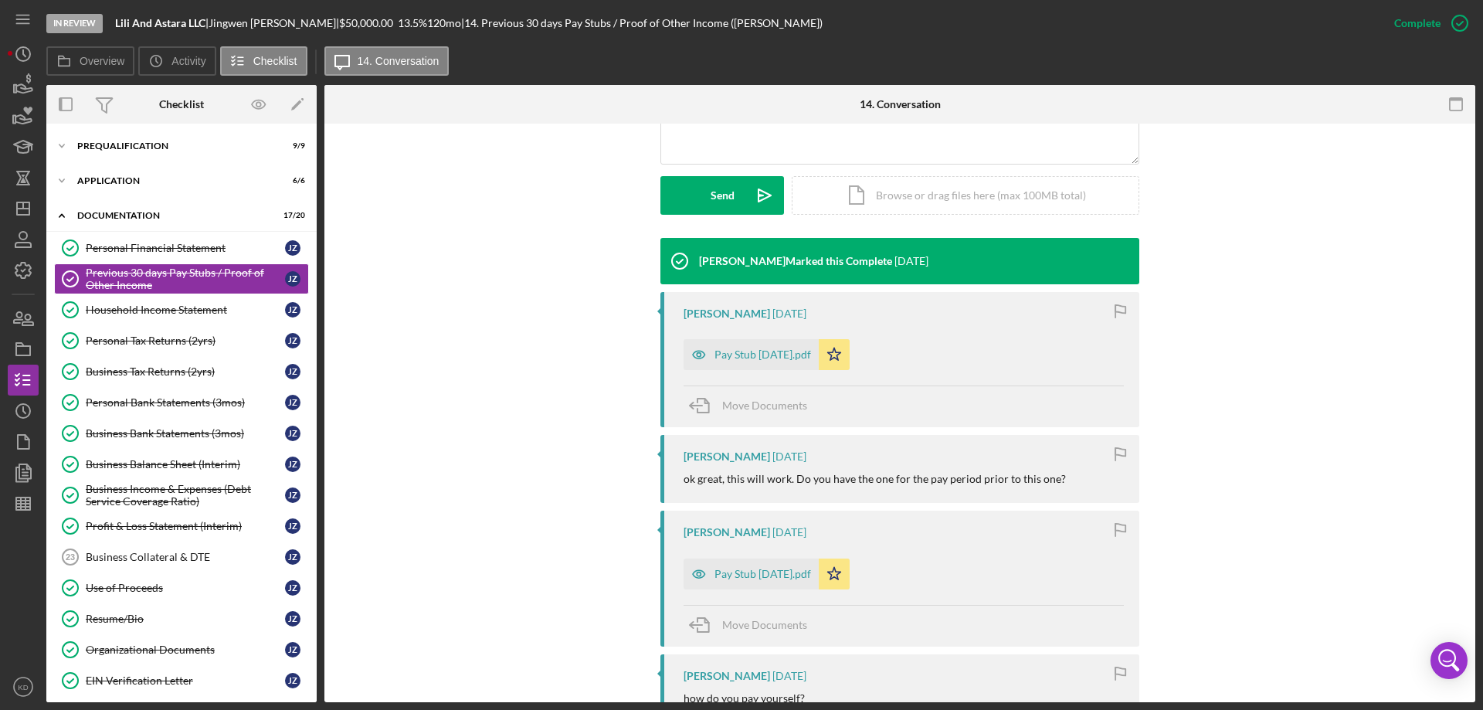
scroll to position [400, 0]
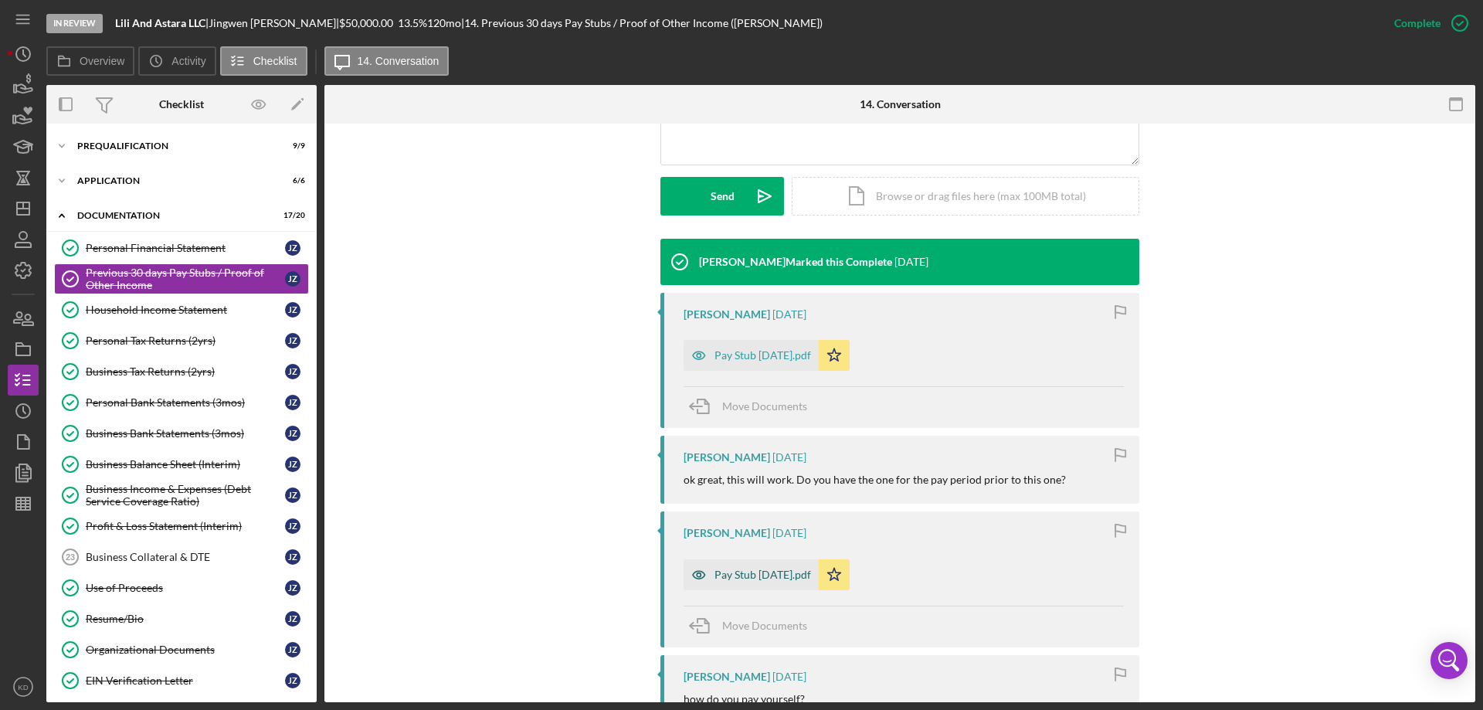
click at [755, 576] on div "Pay Stub [DATE].pdf" at bounding box center [763, 575] width 97 height 12
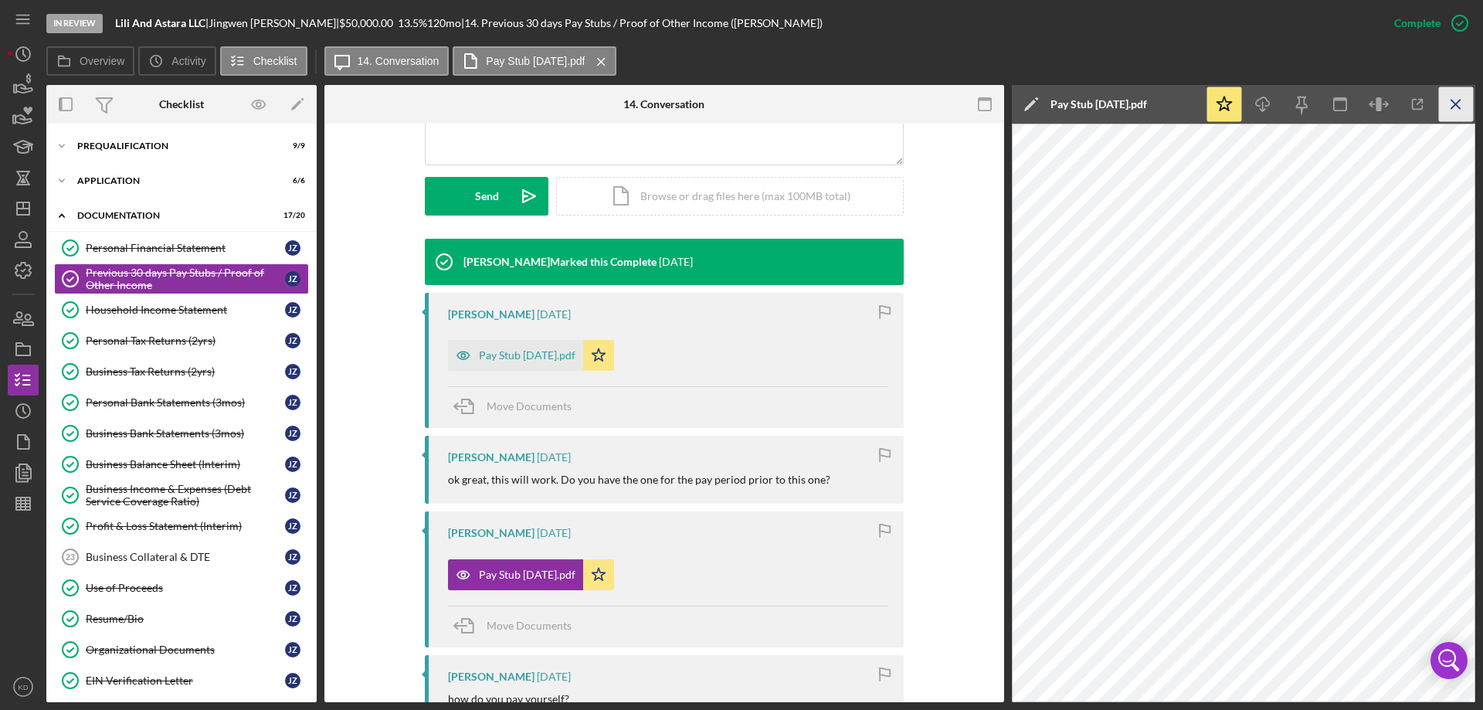
click at [1465, 107] on icon "Icon/Menu Close" at bounding box center [1456, 104] width 35 height 35
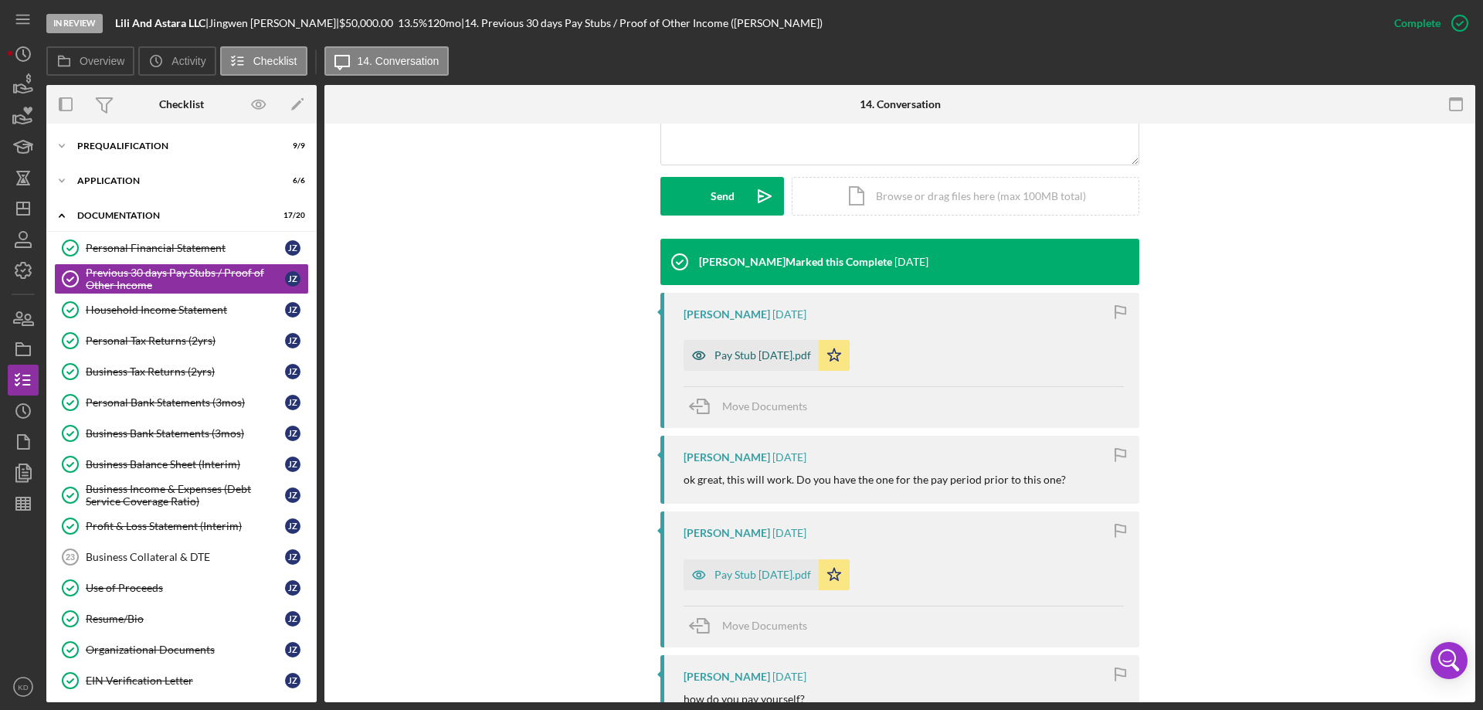
click at [789, 356] on div "Pay Stub [DATE].pdf" at bounding box center [763, 355] width 97 height 12
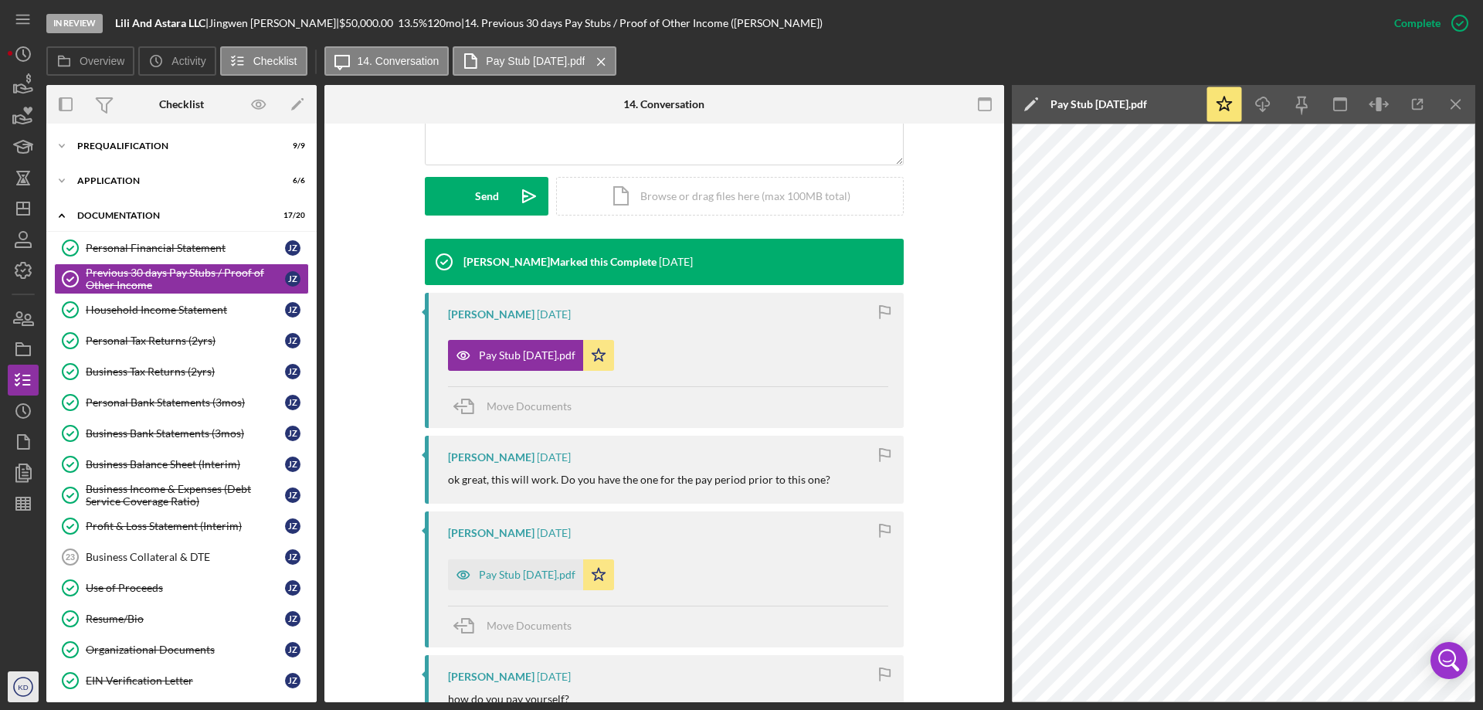
click at [20, 676] on icon "KD" at bounding box center [23, 686] width 31 height 39
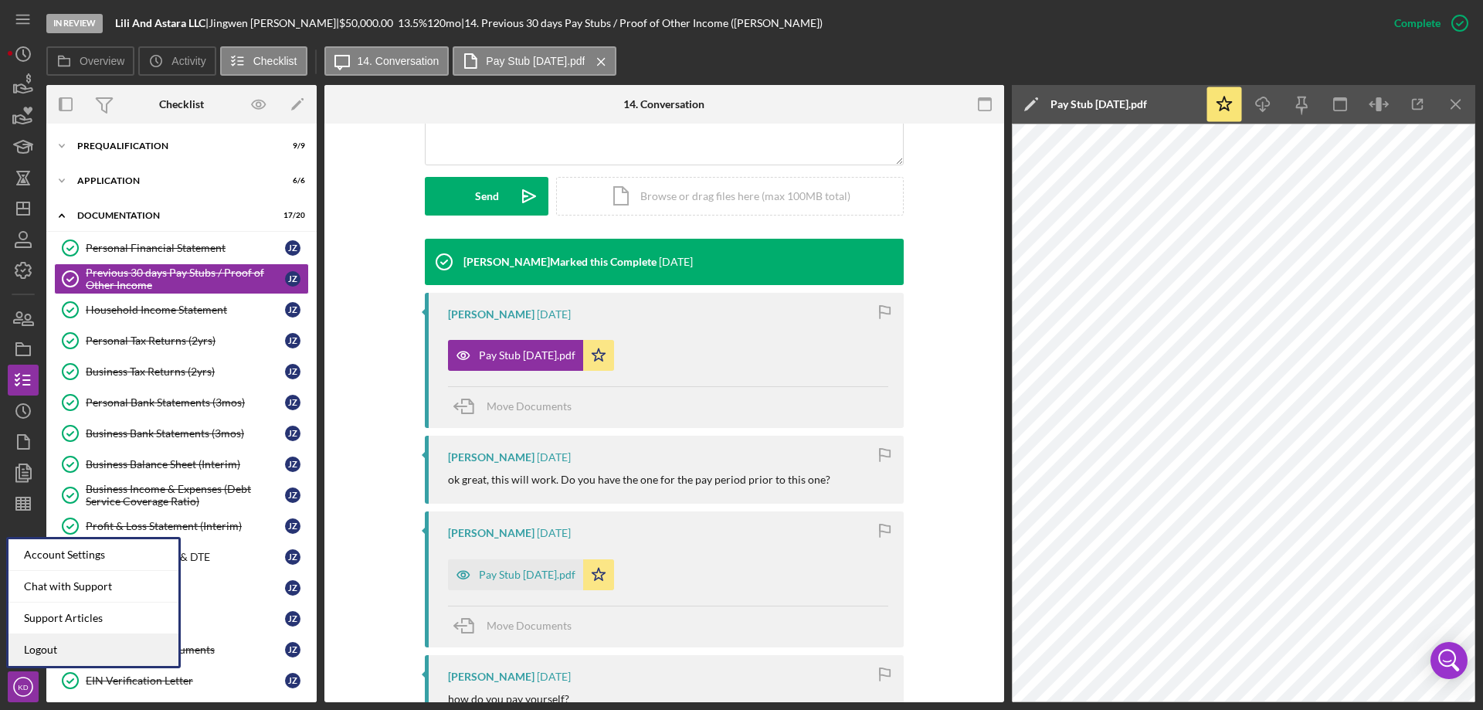
click at [25, 654] on link "Logout" at bounding box center [93, 650] width 170 height 32
